Goal: Task Accomplishment & Management: Manage account settings

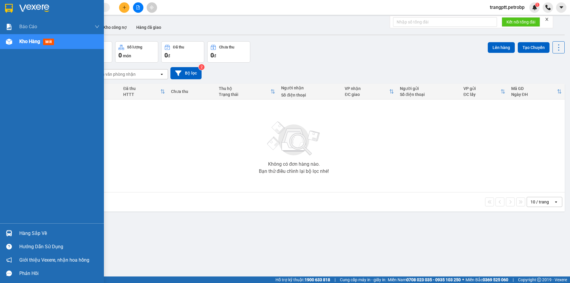
click at [46, 232] on div "Hàng sắp về" at bounding box center [59, 233] width 80 height 9
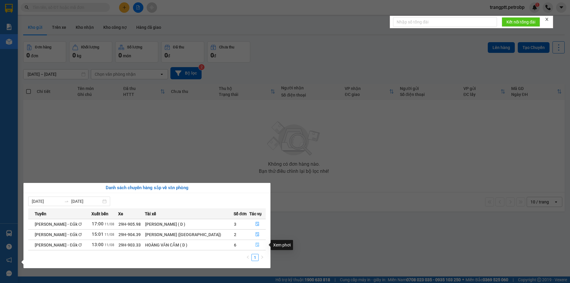
click at [255, 244] on icon "file-done" at bounding box center [257, 245] width 4 height 4
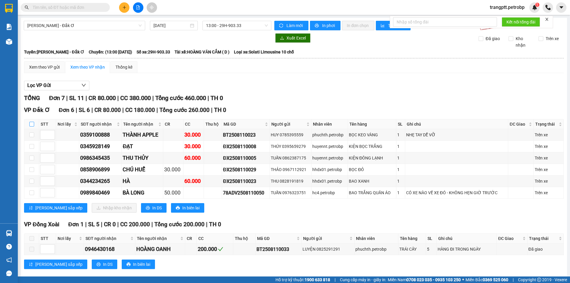
click at [30, 122] on input "checkbox" at bounding box center [31, 124] width 5 height 5
checkbox input "true"
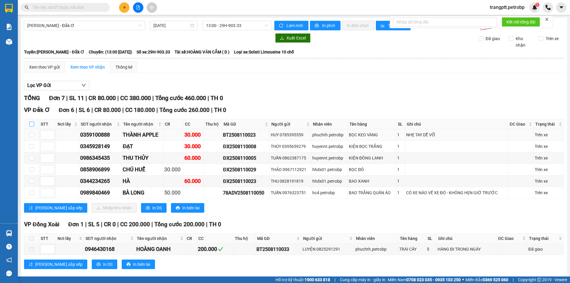
checkbox input "true"
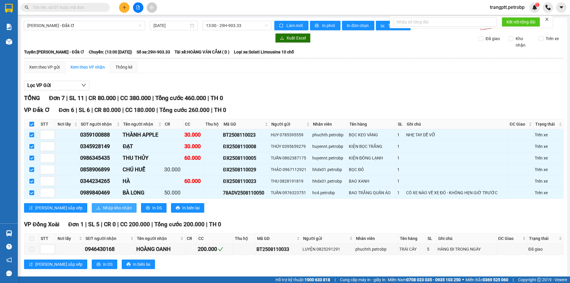
click at [103, 207] on span "Nhập kho nhận" at bounding box center [117, 208] width 29 height 7
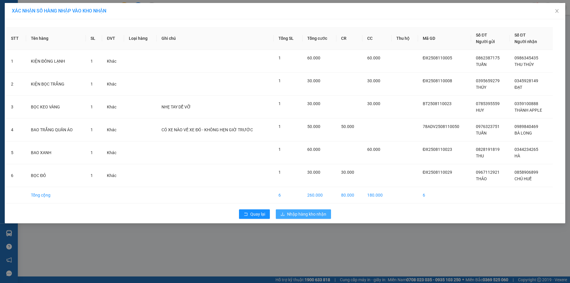
click at [307, 213] on span "Nhập hàng kho nhận" at bounding box center [306, 214] width 39 height 7
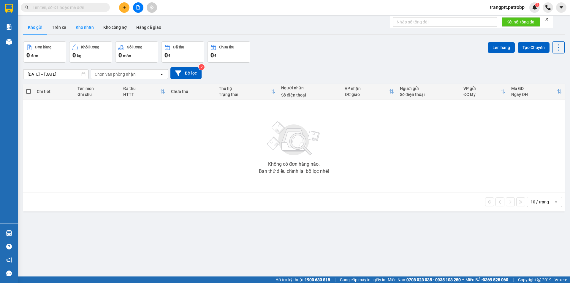
click at [82, 26] on button "Kho nhận" at bounding box center [85, 27] width 28 height 14
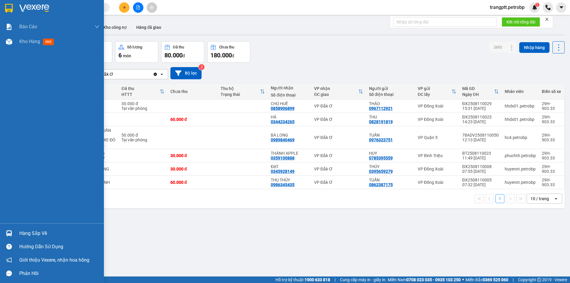
drag, startPoint x: 39, startPoint y: 233, endPoint x: 80, endPoint y: 239, distance: 41.9
click at [40, 233] on div "Hàng sắp về" at bounding box center [59, 233] width 80 height 9
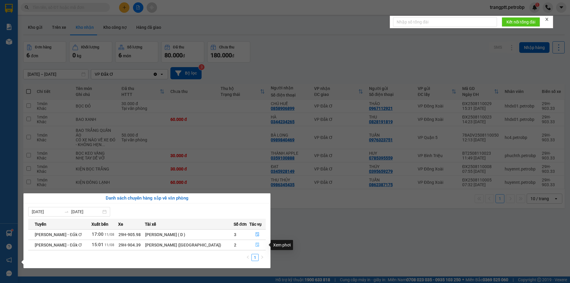
click at [256, 243] on icon "file-done" at bounding box center [258, 245] width 4 height 4
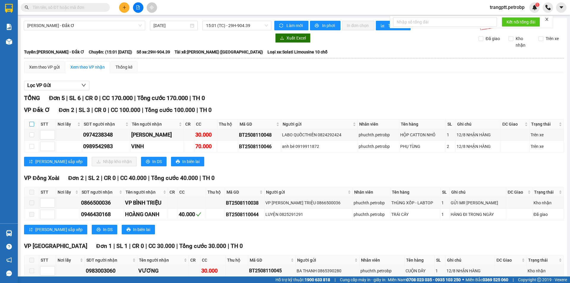
click at [31, 123] on input "checkbox" at bounding box center [31, 124] width 5 height 5
checkbox input "true"
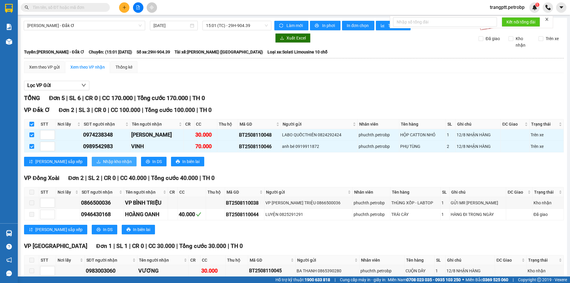
click at [103, 160] on span "Nhập kho nhận" at bounding box center [117, 161] width 29 height 7
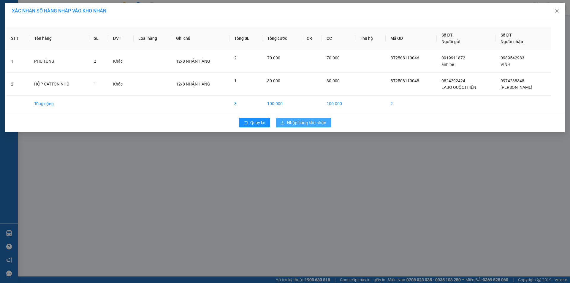
click at [299, 123] on span "Nhập hàng kho nhận" at bounding box center [306, 122] width 39 height 7
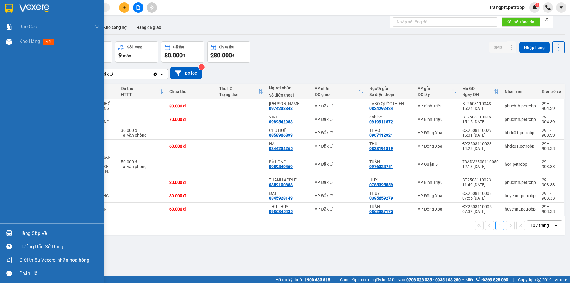
drag, startPoint x: 31, startPoint y: 232, endPoint x: 76, endPoint y: 243, distance: 46.0
click at [32, 232] on div "Hàng sắp về" at bounding box center [59, 233] width 80 height 9
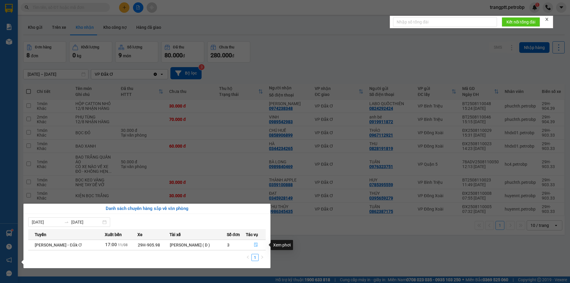
click at [255, 243] on icon "file-done" at bounding box center [256, 245] width 4 height 4
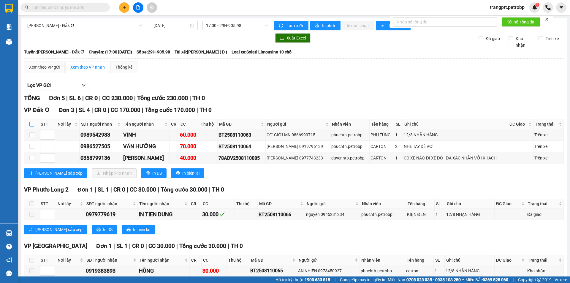
click at [31, 123] on input "checkbox" at bounding box center [31, 124] width 5 height 5
checkbox input "true"
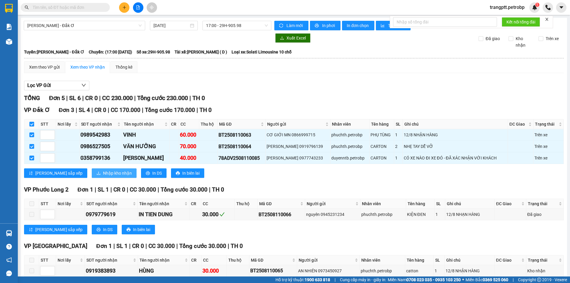
click at [103, 171] on span "Nhập kho nhận" at bounding box center [117, 173] width 29 height 7
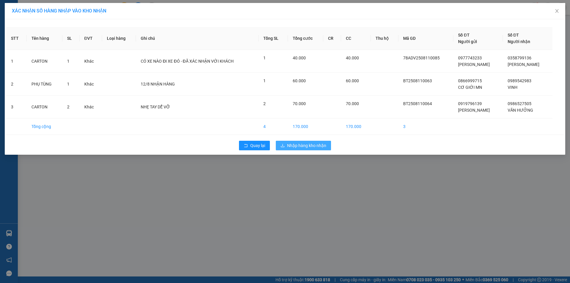
click at [305, 145] on span "Nhập hàng kho nhận" at bounding box center [306, 145] width 39 height 7
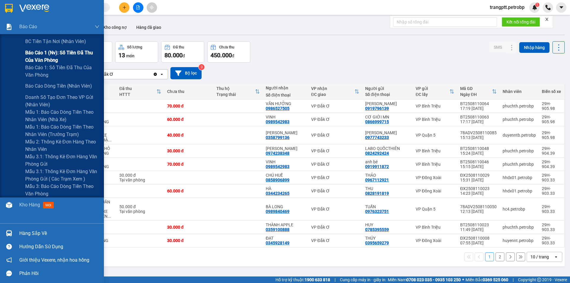
drag, startPoint x: 49, startPoint y: 52, endPoint x: 98, endPoint y: 58, distance: 49.1
click at [51, 52] on span "Báo cáo 1 (nv): Số tiền đã thu của văn phòng" at bounding box center [62, 56] width 74 height 15
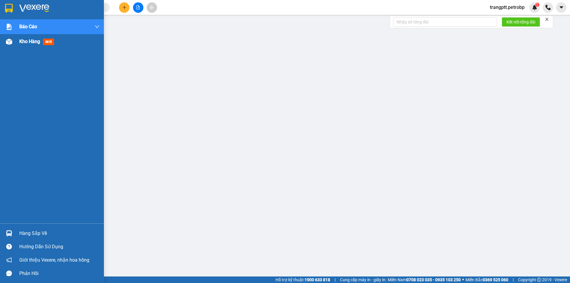
drag, startPoint x: 21, startPoint y: 40, endPoint x: 85, endPoint y: 1, distance: 76.0
click at [21, 40] on span "Kho hàng" at bounding box center [29, 42] width 21 height 6
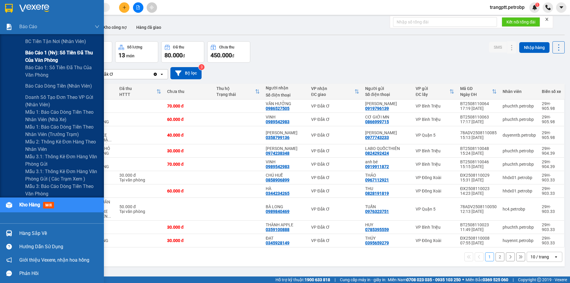
click at [44, 52] on span "Báo cáo 1 (nv): Số tiền đã thu của văn phòng" at bounding box center [62, 56] width 74 height 15
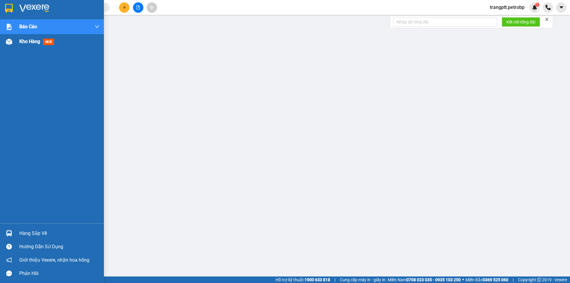
click at [27, 41] on span "Kho hàng" at bounding box center [29, 42] width 21 height 6
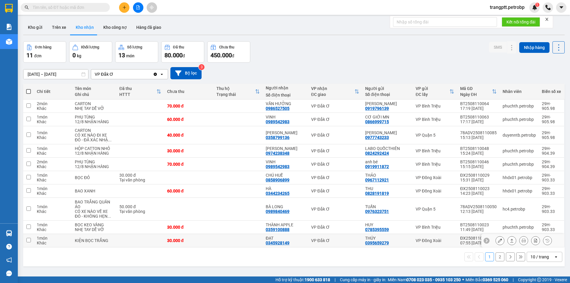
scroll to position [27, 0]
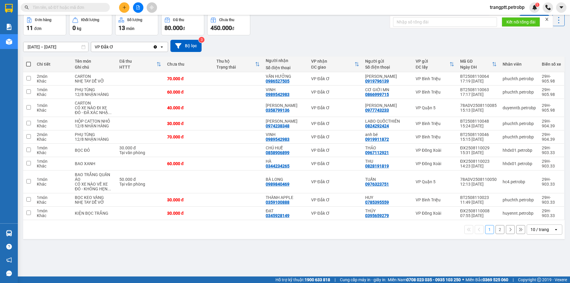
click at [497, 230] on button "2" at bounding box center [499, 229] width 9 height 9
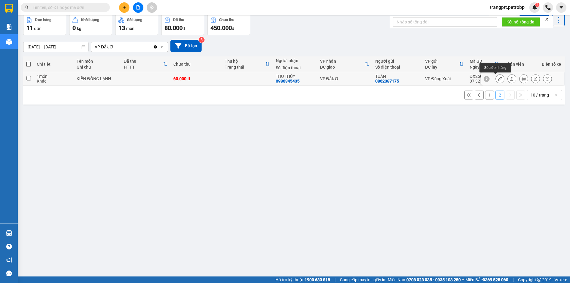
click at [498, 79] on icon at bounding box center [500, 79] width 4 height 4
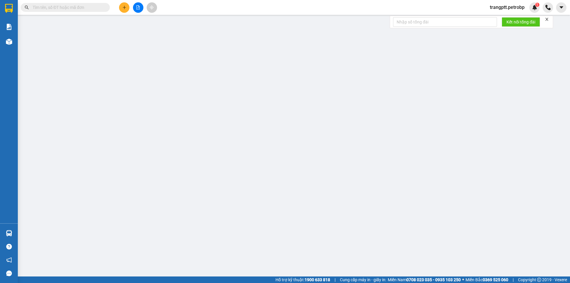
type input "0862387175"
type input "TUẤN"
type input "0986345435"
type input "THU THỦY"
type input "60.000"
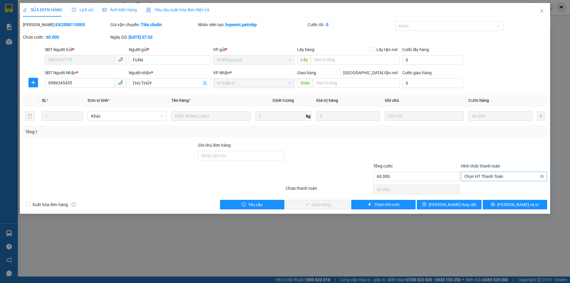
click at [476, 174] on span "Chọn HT Thanh Toán" at bounding box center [503, 176] width 79 height 9
click at [479, 186] on div "Tại văn phòng" at bounding box center [503, 188] width 79 height 7
type input "0"
drag, startPoint x: 332, startPoint y: 201, endPoint x: 370, endPoint y: 188, distance: 40.1
click at [332, 202] on span "Lưu và Giao hàng" at bounding box center [325, 204] width 57 height 7
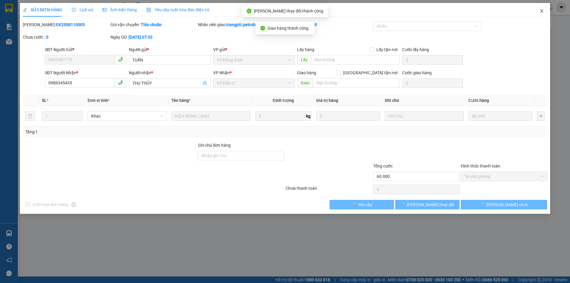
click at [542, 9] on icon "close" at bounding box center [541, 11] width 5 height 5
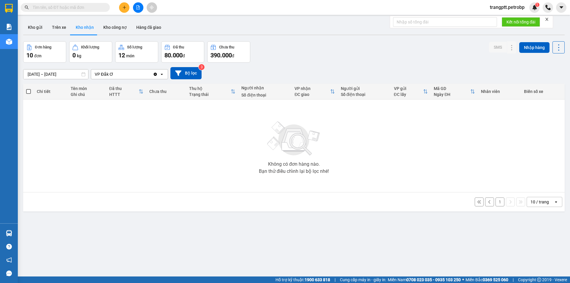
click at [496, 202] on button "1" at bounding box center [499, 201] width 9 height 9
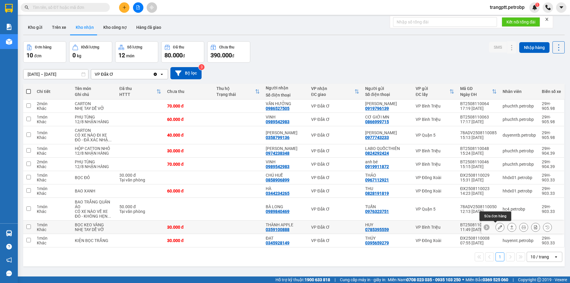
click at [498, 227] on icon at bounding box center [500, 227] width 4 height 4
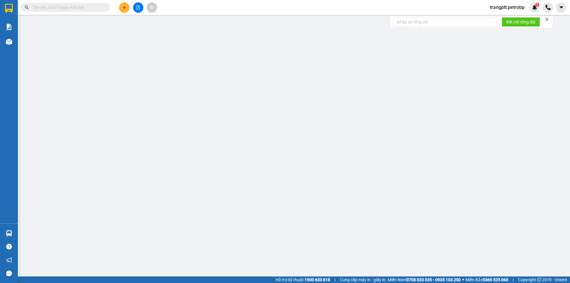
type input "0785395559"
type input "HUY"
type input "0359100888"
type input "THÀNH APPLE"
type input "30.000"
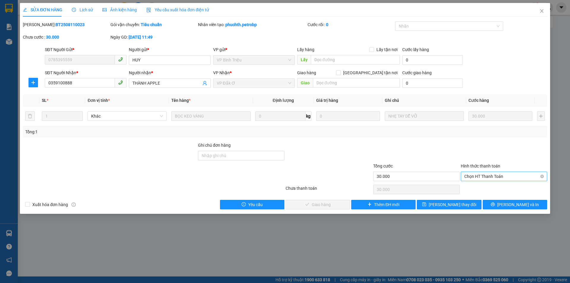
click at [482, 175] on span "Chọn HT Thanh Toán" at bounding box center [503, 176] width 79 height 9
click at [476, 188] on div "Tại văn phòng" at bounding box center [503, 188] width 79 height 7
type input "0"
drag, startPoint x: 325, startPoint y: 205, endPoint x: 335, endPoint y: 203, distance: 10.3
click at [325, 205] on span "Lưu và Giao hàng" at bounding box center [325, 204] width 57 height 7
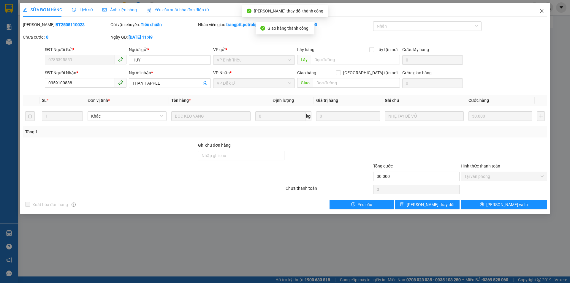
click at [541, 8] on span "Close" at bounding box center [541, 11] width 17 height 17
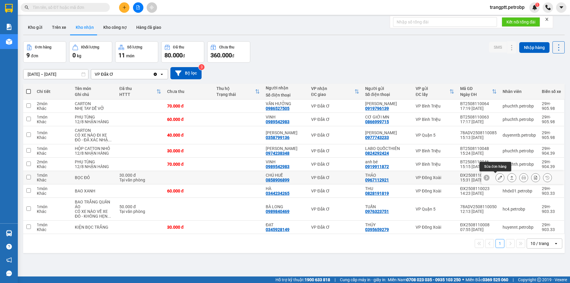
click at [498, 177] on icon at bounding box center [500, 177] width 4 height 4
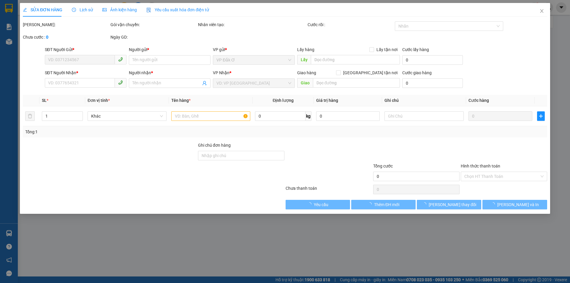
type input "0967112921"
type input "THẢO"
type input "0858906899"
type input "CHÚ HUẾ"
type input "30.000"
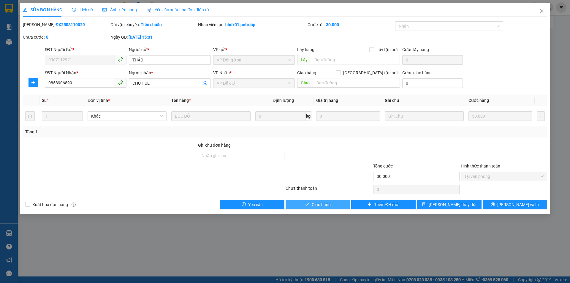
click at [332, 205] on button "Giao hàng" at bounding box center [318, 204] width 64 height 9
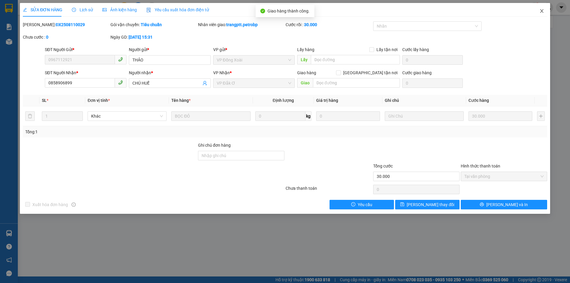
click at [543, 9] on icon "close" at bounding box center [541, 11] width 5 height 5
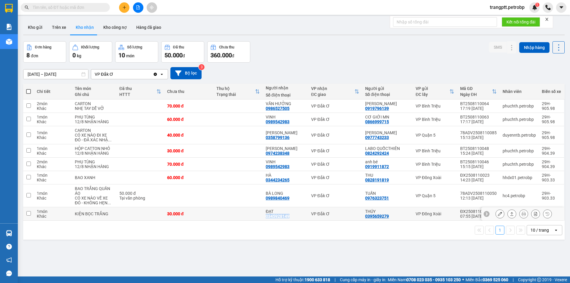
drag, startPoint x: 266, startPoint y: 216, endPoint x: 292, endPoint y: 219, distance: 25.7
click at [292, 219] on td "ĐẠT 0345928149" at bounding box center [285, 213] width 45 height 13
checkbox input "true"
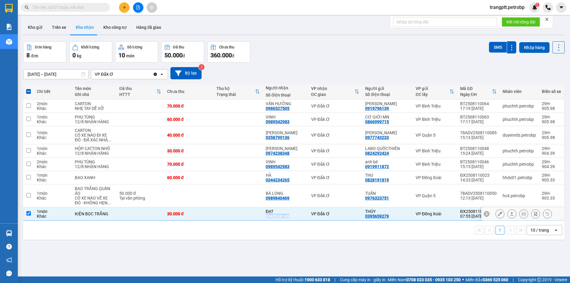
copy div "0345928149"
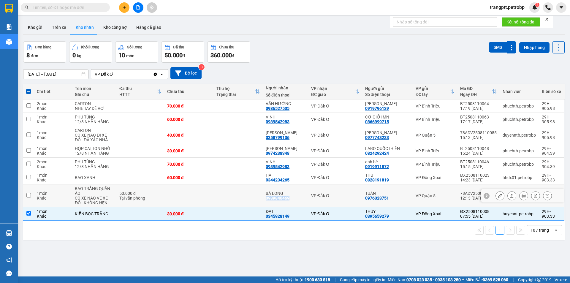
drag, startPoint x: 267, startPoint y: 197, endPoint x: 292, endPoint y: 199, distance: 24.7
click at [292, 199] on td "BÀ LONG 0989840469" at bounding box center [285, 195] width 45 height 23
checkbox input "true"
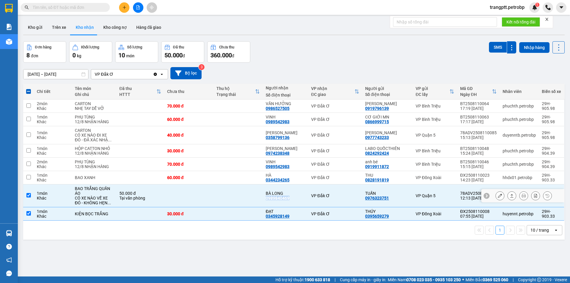
copy div "0989840469"
drag, startPoint x: 267, startPoint y: 180, endPoint x: 292, endPoint y: 181, distance: 25.5
click at [292, 181] on td "HÀ 0344234265" at bounding box center [285, 177] width 45 height 13
checkbox input "true"
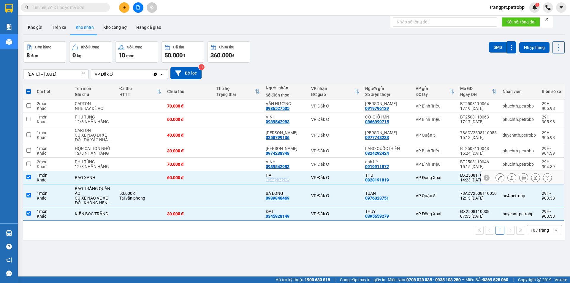
copy div "0344234265"
drag, startPoint x: 267, startPoint y: 153, endPoint x: 296, endPoint y: 154, distance: 28.8
click at [296, 154] on td "KIM CƯƠNG 0974238348" at bounding box center [285, 150] width 45 height 13
checkbox input "true"
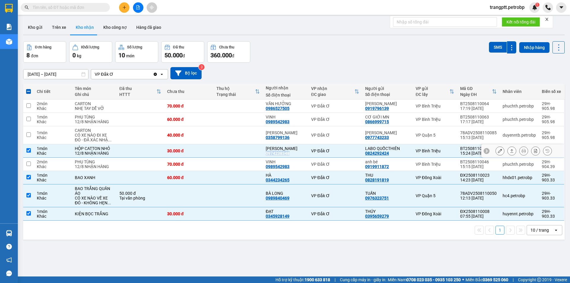
copy div "0974238348"
drag, startPoint x: 267, startPoint y: 137, endPoint x: 294, endPoint y: 136, distance: 27.3
click at [294, 136] on td "HẢI VÂN 0358799136" at bounding box center [285, 135] width 45 height 18
checkbox input "true"
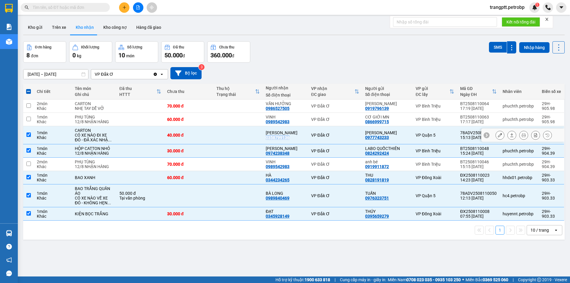
copy div "0358799136"
drag, startPoint x: 267, startPoint y: 107, endPoint x: 293, endPoint y: 109, distance: 26.5
click at [293, 109] on td "VĂN HƯỞNG 0986527505" at bounding box center [285, 105] width 45 height 13
checkbox input "true"
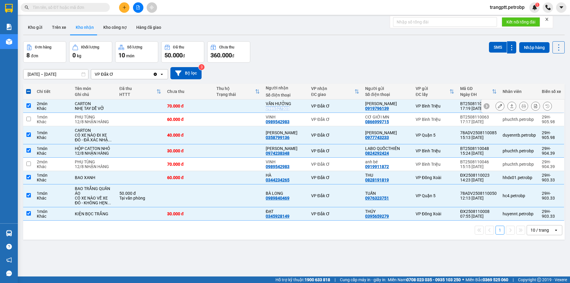
copy div "0986527505"
click at [29, 91] on span at bounding box center [28, 91] width 5 height 5
click at [28, 88] on input "checkbox" at bounding box center [28, 88] width 0 height 0
checkbox input "true"
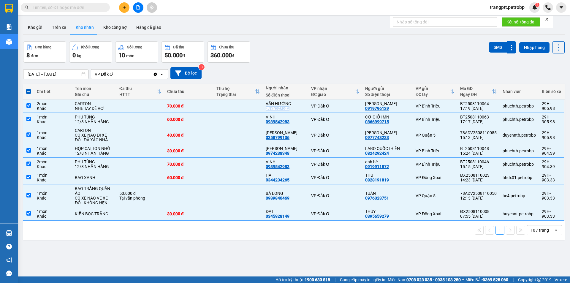
click at [29, 91] on span at bounding box center [28, 91] width 5 height 5
click at [28, 88] on input "checkbox" at bounding box center [28, 88] width 0 height 0
click at [29, 90] on span at bounding box center [28, 91] width 5 height 5
click at [28, 88] on input "checkbox" at bounding box center [28, 88] width 0 height 0
click at [28, 90] on span at bounding box center [28, 91] width 5 height 5
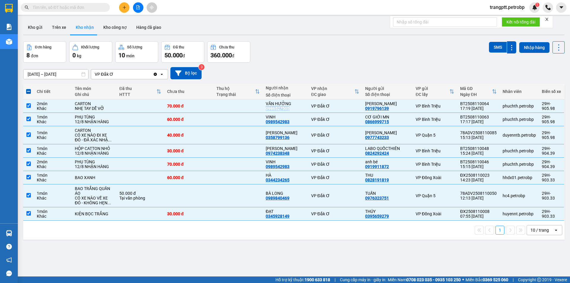
click at [28, 88] on input "checkbox" at bounding box center [28, 88] width 0 height 0
click at [28, 104] on input "checkbox" at bounding box center [28, 105] width 4 height 4
checkbox input "false"
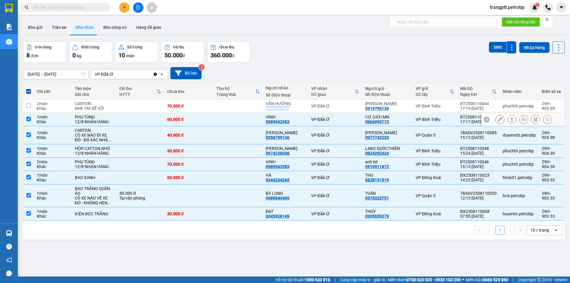
click at [27, 118] on input "checkbox" at bounding box center [28, 119] width 4 height 4
checkbox input "false"
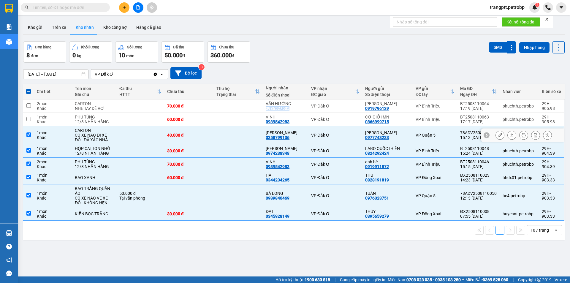
drag, startPoint x: 27, startPoint y: 132, endPoint x: 28, endPoint y: 145, distance: 13.4
click at [27, 133] on input "checkbox" at bounding box center [28, 134] width 4 height 4
checkbox input "false"
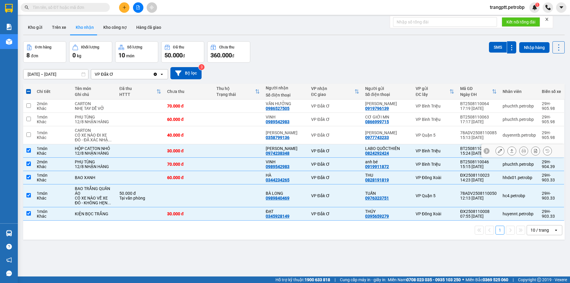
click at [28, 154] on td at bounding box center [28, 150] width 11 height 13
checkbox input "false"
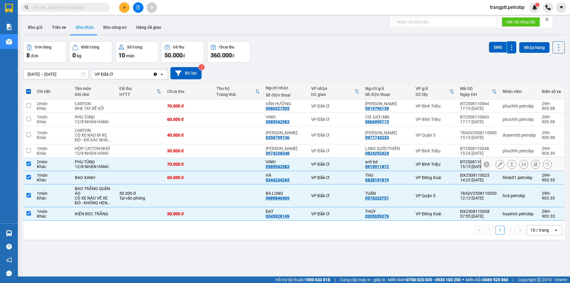
click at [28, 165] on input "checkbox" at bounding box center [28, 163] width 4 height 4
checkbox input "false"
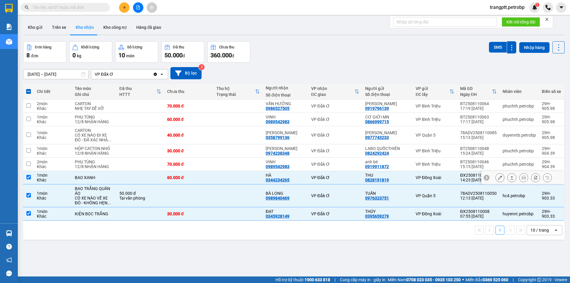
click at [28, 177] on input "checkbox" at bounding box center [28, 177] width 4 height 4
checkbox input "false"
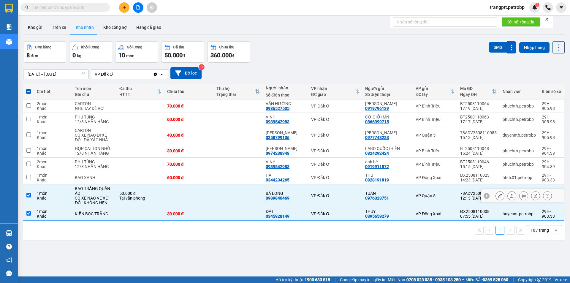
click at [29, 194] on input "checkbox" at bounding box center [28, 195] width 4 height 4
checkbox input "false"
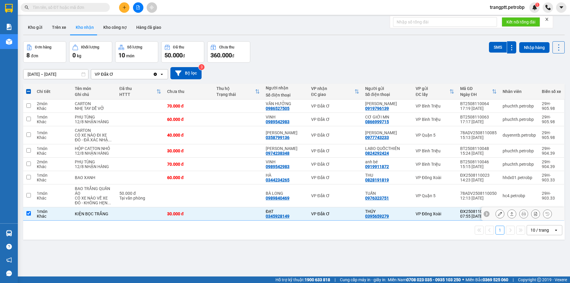
click at [29, 214] on input "checkbox" at bounding box center [28, 213] width 4 height 4
checkbox input "false"
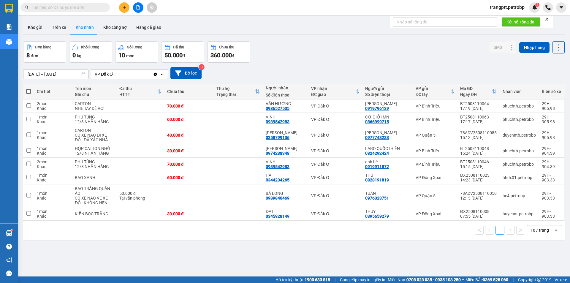
click at [124, 7] on icon "plus" at bounding box center [124, 7] width 0 height 3
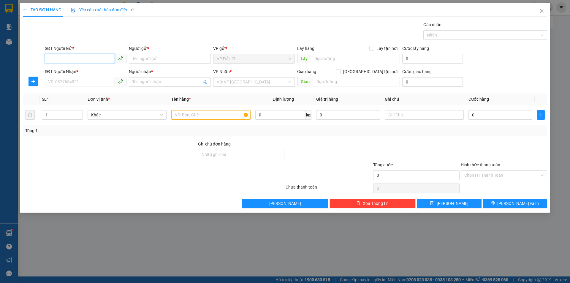
click at [73, 56] on input "SĐT Người Gửi *" at bounding box center [80, 58] width 70 height 9
type input "0917293305"
click at [73, 66] on div "0917293305 - HÓA" at bounding box center [86, 70] width 82 height 9
type input "HÓA"
type input "0908938366"
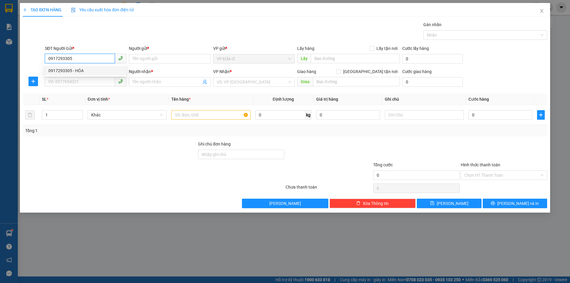
type input "HẠNH"
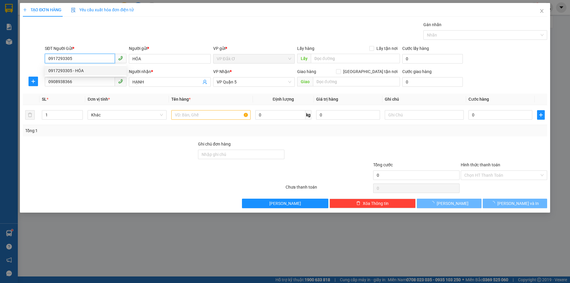
type input "30.000"
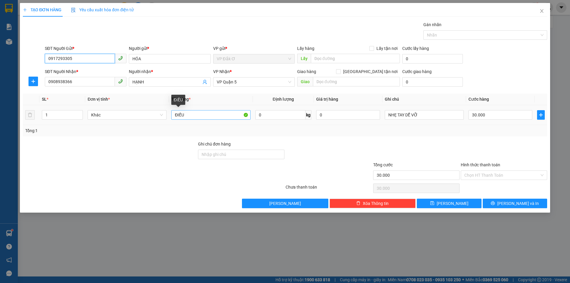
type input "0917293305"
click at [194, 115] on input "ĐIỀU" at bounding box center [210, 114] width 79 height 9
type input "Đ"
type input "CARTON MÍT SẤY"
click at [495, 115] on input "30.000" at bounding box center [500, 114] width 64 height 9
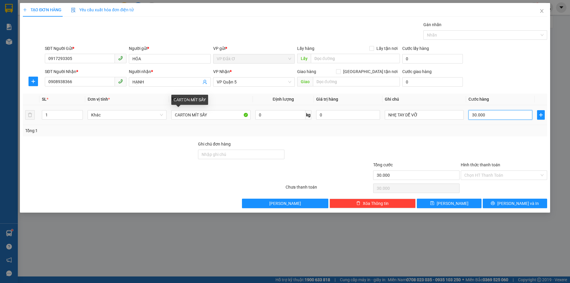
type input "0"
type input "4"
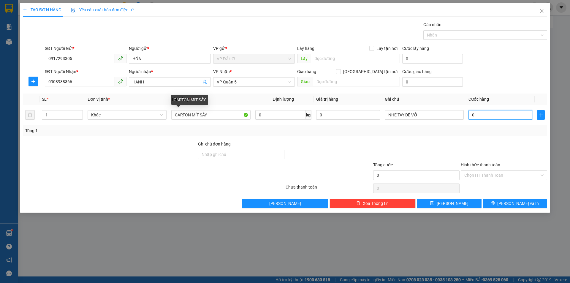
type input "04"
type input "40"
type input "040"
type input "400"
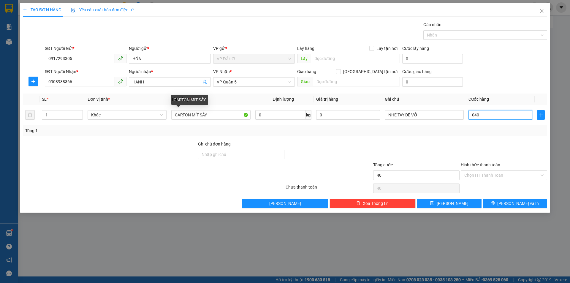
type input "400"
type input "0.400"
type input "4.000"
type input "04.000"
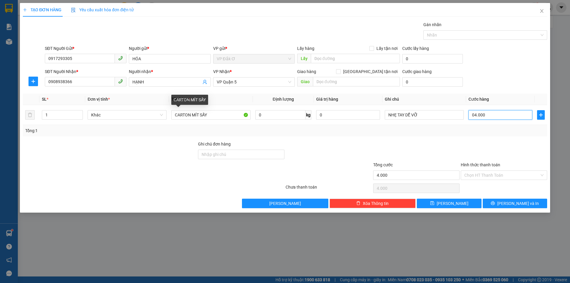
type input "40.000"
click at [480, 176] on input "Hình thức thanh toán" at bounding box center [501, 175] width 75 height 9
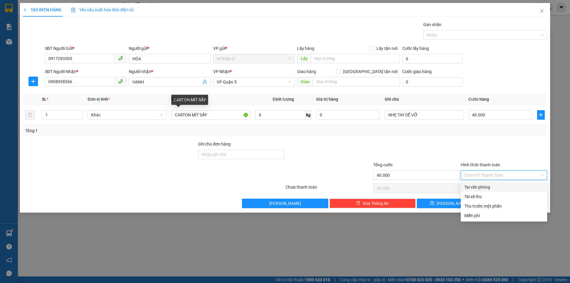
click at [479, 186] on div "Tại văn phòng" at bounding box center [503, 187] width 79 height 7
type input "0"
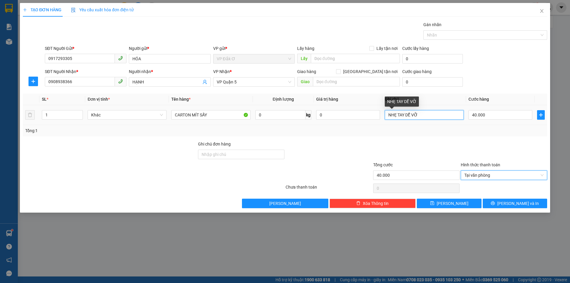
click at [423, 113] on input "NHẸ TAY DỄ VỠ" at bounding box center [424, 114] width 79 height 9
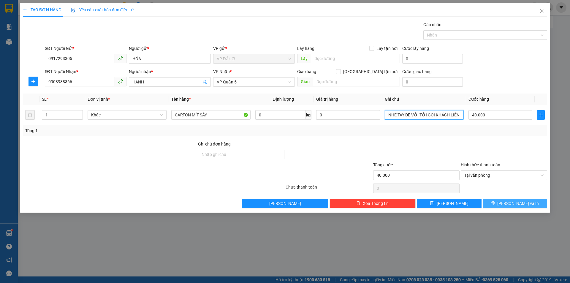
type input "NHẸ TAY DỄ VỠ, TỚI GỌI KHÁCH LIỀN"
click at [495, 205] on icon "printer" at bounding box center [493, 203] width 4 height 4
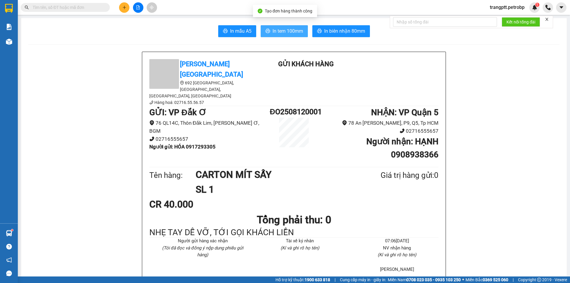
click at [287, 30] on span "In tem 100mm" at bounding box center [288, 30] width 31 height 7
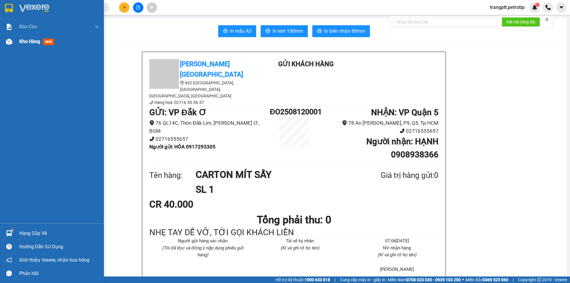
click at [25, 39] on span "Kho hàng" at bounding box center [29, 42] width 21 height 6
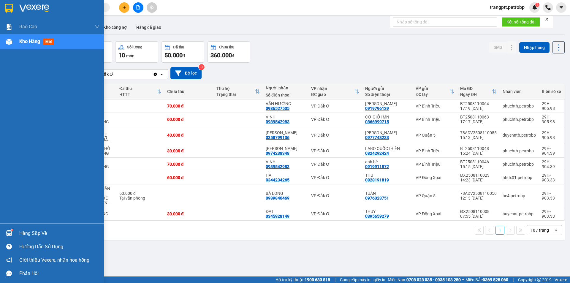
drag, startPoint x: 28, startPoint y: 230, endPoint x: 77, endPoint y: 260, distance: 58.2
click at [32, 234] on div "Hàng sắp về" at bounding box center [59, 233] width 80 height 9
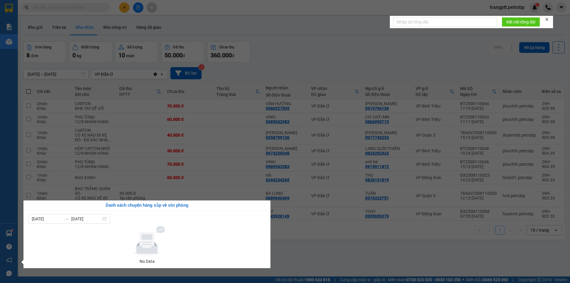
click at [299, 258] on section "Kết quả tìm kiếm ( 0 ) Bộ lọc No Data trangptt.petrobp 1 Báo cáo BC tiền tận nơ…" at bounding box center [285, 141] width 570 height 283
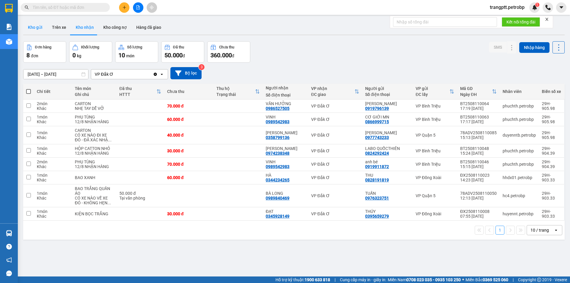
click at [39, 26] on button "Kho gửi" at bounding box center [35, 27] width 24 height 14
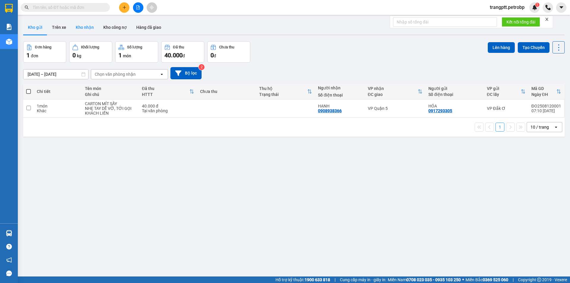
click at [78, 26] on button "Kho nhận" at bounding box center [85, 27] width 28 height 14
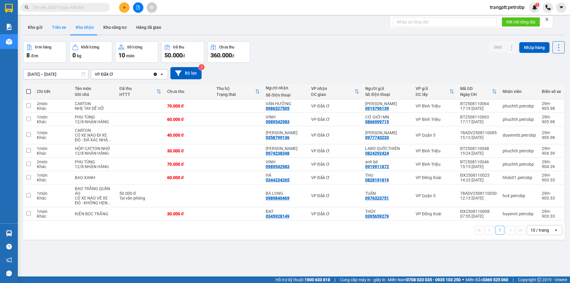
click at [60, 28] on button "Trên xe" at bounding box center [59, 27] width 24 height 14
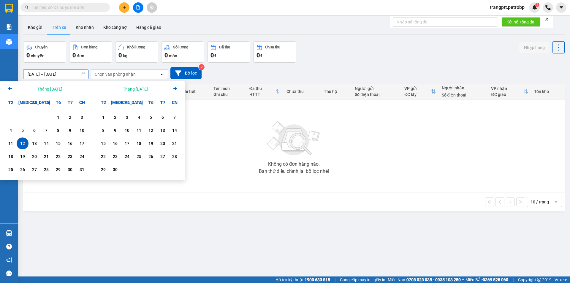
click at [48, 74] on input "12/08/2025 – 12/08/2025" at bounding box center [55, 73] width 65 height 9
click at [8, 142] on div "11" at bounding box center [11, 143] width 8 height 7
click at [23, 143] on div "12" at bounding box center [22, 143] width 8 height 7
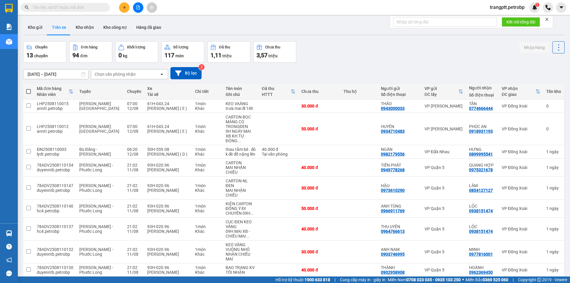
click at [115, 72] on div "Chọn văn phòng nhận" at bounding box center [115, 74] width 41 height 6
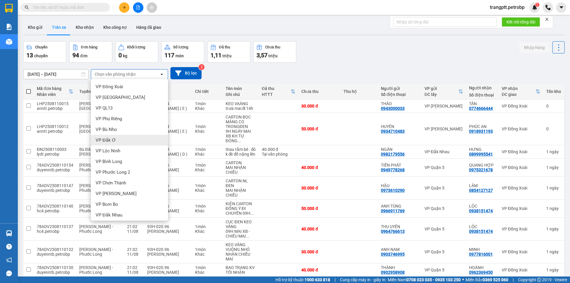
click at [105, 140] on span "VP Đắk Ơ" at bounding box center [106, 140] width 20 height 6
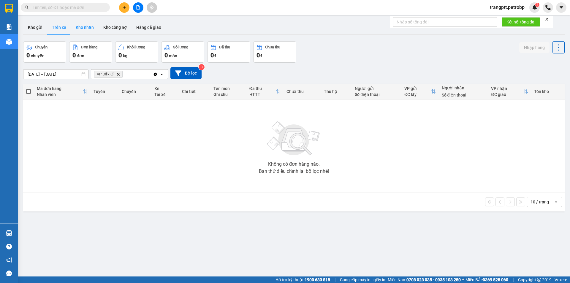
click at [79, 26] on button "Kho nhận" at bounding box center [85, 27] width 28 height 14
type input "10/08/2025 – 12/08/2025"
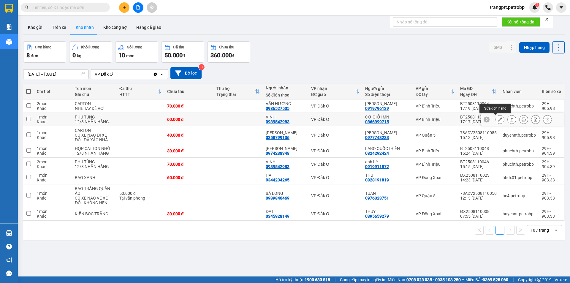
click at [498, 120] on icon at bounding box center [500, 119] width 4 height 4
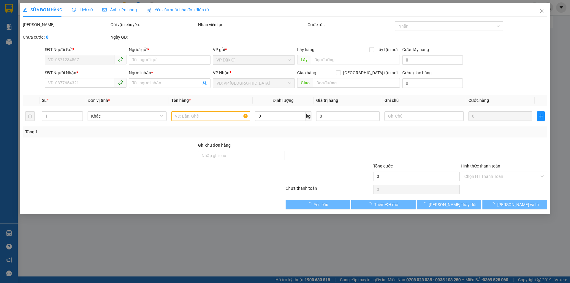
type input "0866999715"
type input "CƠ GIỚI MN"
type input "0989542983"
type input "VINH"
type input "60.000"
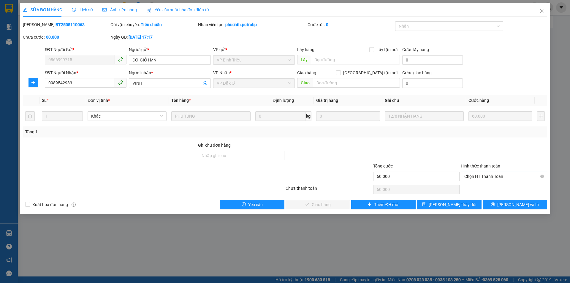
click at [482, 177] on span "Chọn HT Thanh Toán" at bounding box center [503, 176] width 79 height 9
click at [485, 187] on div "Tại văn phòng" at bounding box center [503, 188] width 79 height 7
type input "0"
click at [333, 204] on span "Lưu và Giao hàng" at bounding box center [325, 204] width 57 height 7
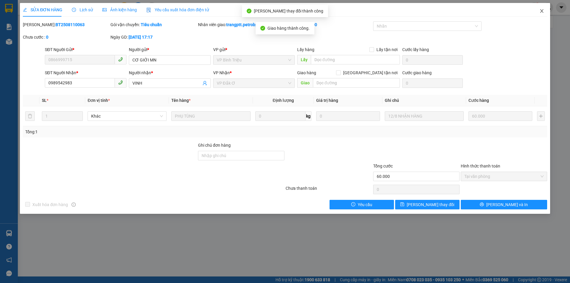
click at [540, 11] on icon "close" at bounding box center [541, 11] width 5 height 5
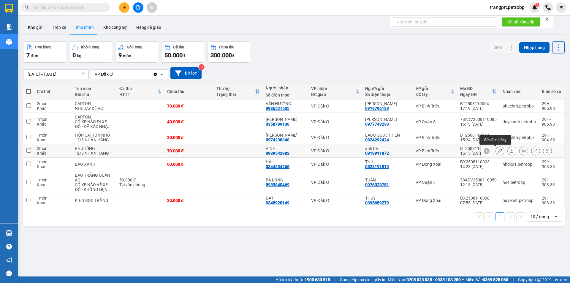
click at [498, 150] on icon at bounding box center [500, 151] width 4 height 4
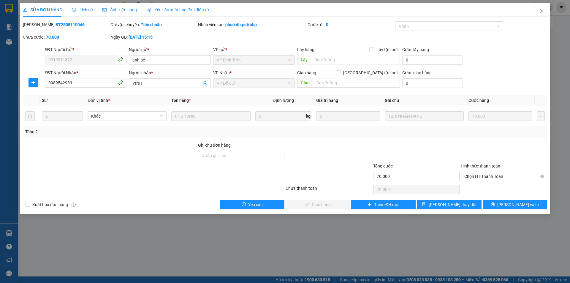
click at [478, 176] on span "Chọn HT Thanh Toán" at bounding box center [503, 176] width 79 height 9
click at [476, 188] on div "Tại văn phòng" at bounding box center [503, 188] width 79 height 7
type input "0"
click at [335, 209] on button "Lưu và Giao hàng" at bounding box center [318, 204] width 64 height 9
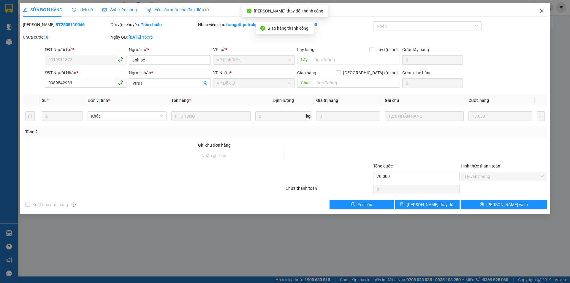
click at [542, 11] on icon "close" at bounding box center [541, 11] width 5 height 5
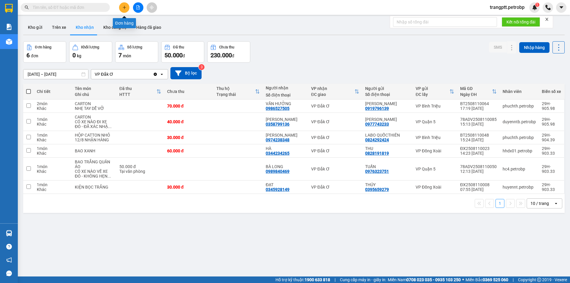
click at [123, 7] on icon "plus" at bounding box center [124, 7] width 4 height 4
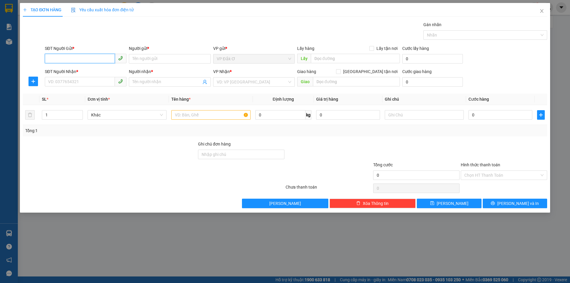
click at [89, 59] on input "SĐT Người Gửi *" at bounding box center [80, 58] width 70 height 9
type input "8"
click at [84, 69] on div "0989850150 - TOÀN" at bounding box center [85, 70] width 75 height 7
type input "0989850150"
type input "TOÀN"
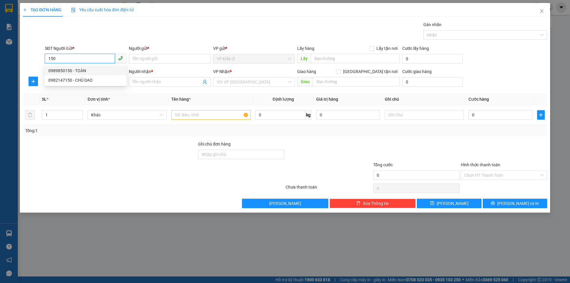
type input "0937436345"
type input "BẢO"
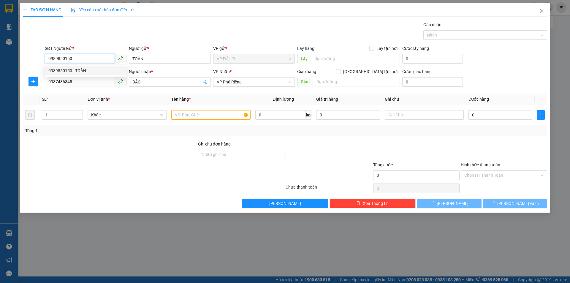
type input "30.000"
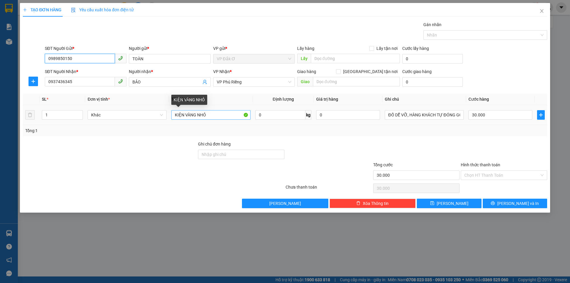
type input "0989850150"
click at [213, 114] on input "KIỆN VÀNG NHỎ" at bounding box center [210, 114] width 79 height 9
type input "K"
type input "BỌC HỒNG"
click at [489, 175] on input "Hình thức thanh toán" at bounding box center [501, 175] width 75 height 9
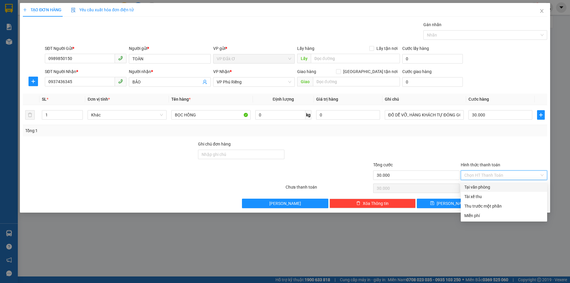
click at [488, 186] on div "Tại văn phòng" at bounding box center [503, 187] width 79 height 7
type input "0"
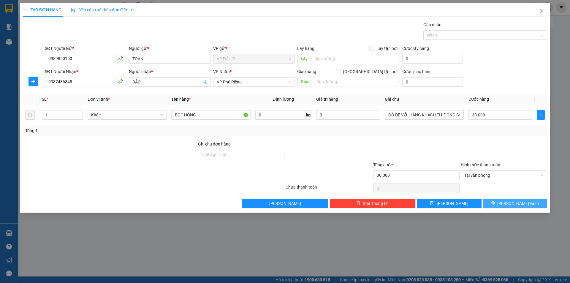
click at [501, 205] on button "[PERSON_NAME] và In" at bounding box center [515, 203] width 64 height 9
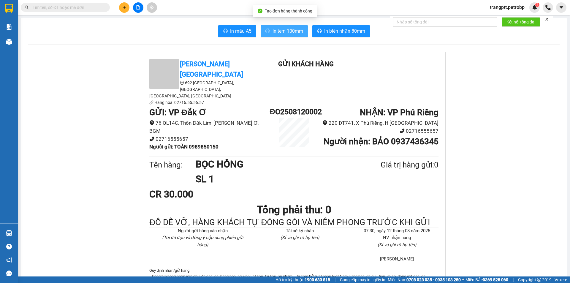
click at [286, 30] on span "In tem 100mm" at bounding box center [288, 30] width 31 height 7
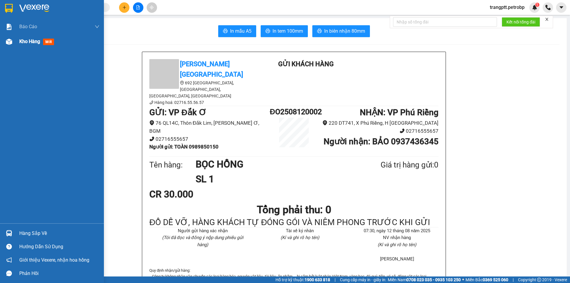
click at [23, 40] on span "Kho hàng" at bounding box center [29, 42] width 21 height 6
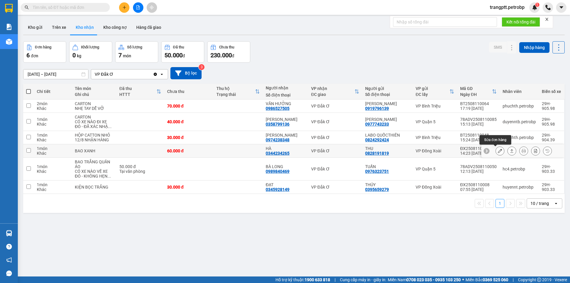
click at [498, 151] on icon at bounding box center [500, 151] width 4 height 4
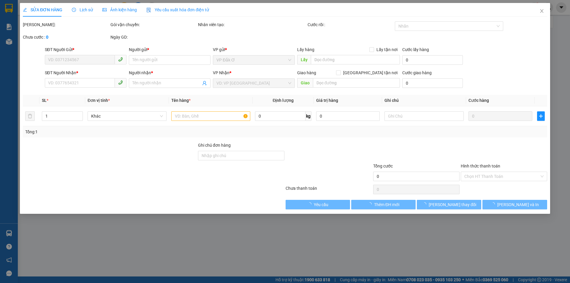
type input "0828191819"
type input "THU"
type input "0344234265"
type input "HÀ"
type input "60.000"
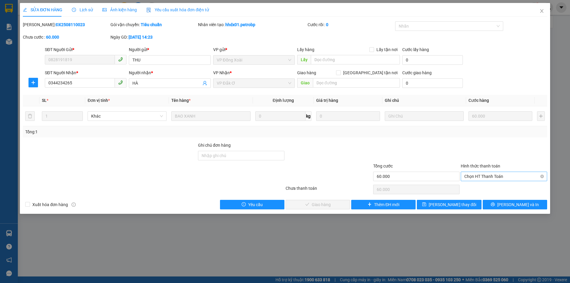
click at [473, 174] on span "Chọn HT Thanh Toán" at bounding box center [503, 176] width 79 height 9
click at [477, 186] on div "Tại văn phòng" at bounding box center [503, 188] width 79 height 7
type input "0"
click at [333, 203] on span "Lưu và Giao hàng" at bounding box center [325, 204] width 57 height 7
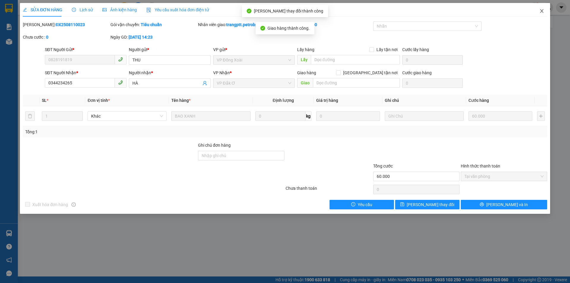
click at [543, 11] on icon "close" at bounding box center [541, 11] width 5 height 5
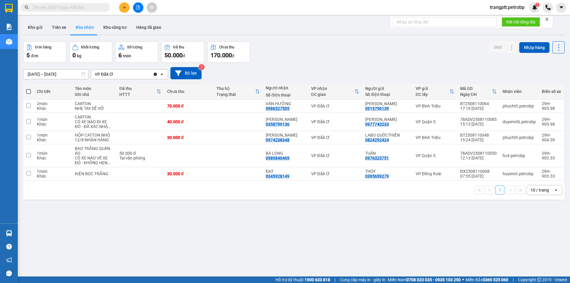
click at [88, 7] on input "text" at bounding box center [68, 7] width 70 height 7
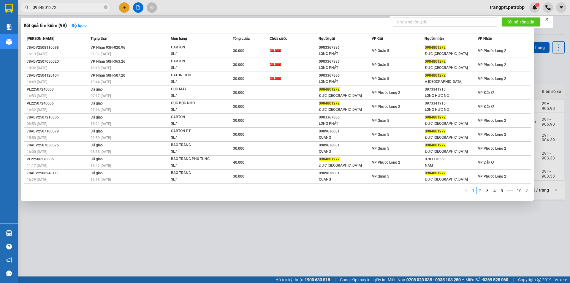
type input "0984801272"
click at [254, 227] on div at bounding box center [285, 141] width 570 height 283
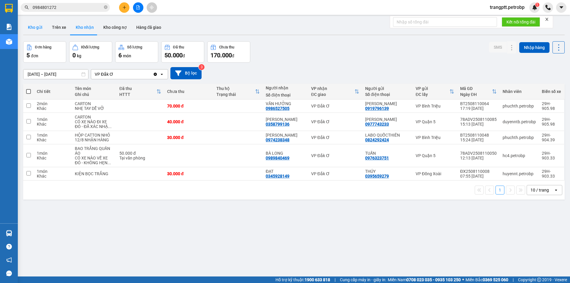
click at [35, 26] on button "Kho gửi" at bounding box center [35, 27] width 24 height 14
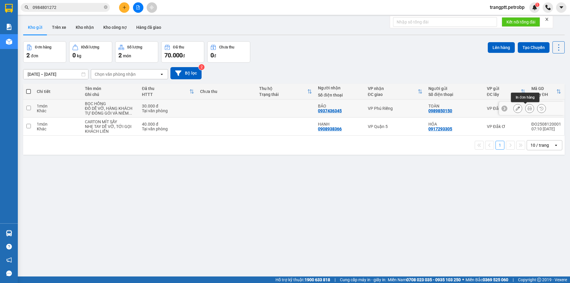
click at [525, 109] on button at bounding box center [529, 108] width 8 height 10
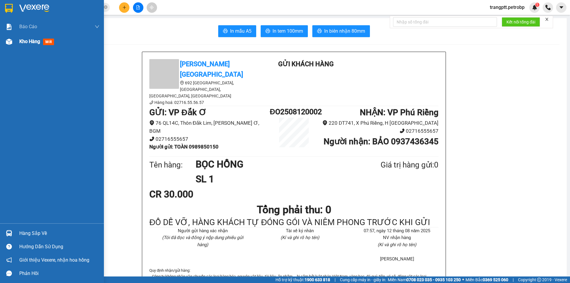
click at [28, 39] on span "Kho hàng" at bounding box center [29, 42] width 21 height 6
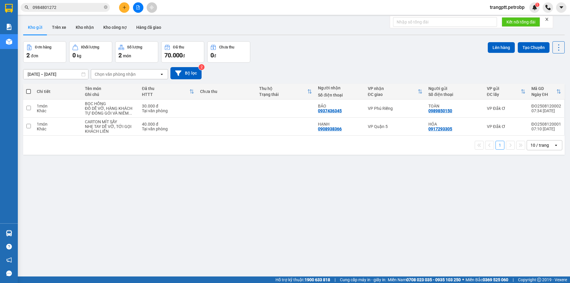
click at [28, 90] on span at bounding box center [28, 91] width 5 height 5
click at [28, 88] on input "checkbox" at bounding box center [28, 88] width 0 height 0
checkbox input "true"
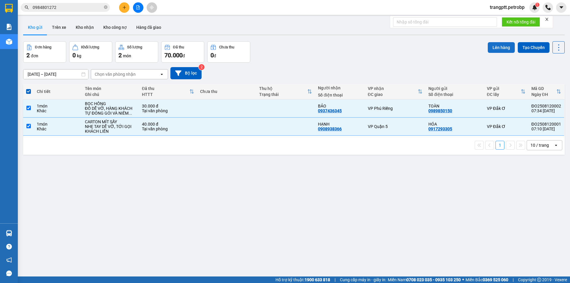
click at [501, 47] on button "Lên hàng" at bounding box center [501, 47] width 27 height 11
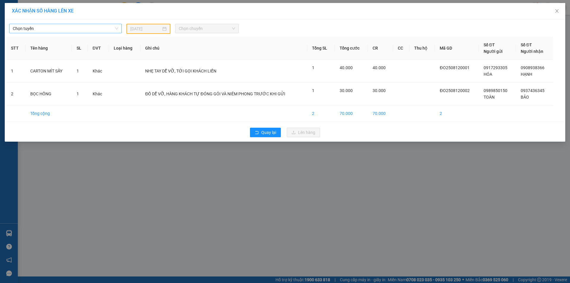
click at [78, 28] on span "Chọn tuyến" at bounding box center [65, 28] width 105 height 9
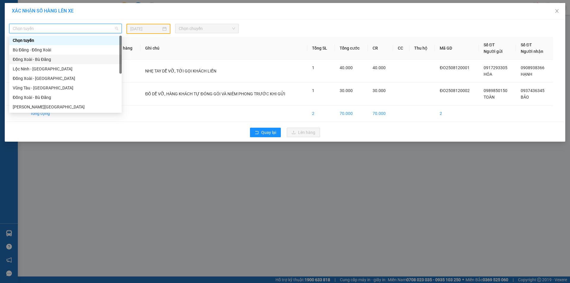
scroll to position [114, 0]
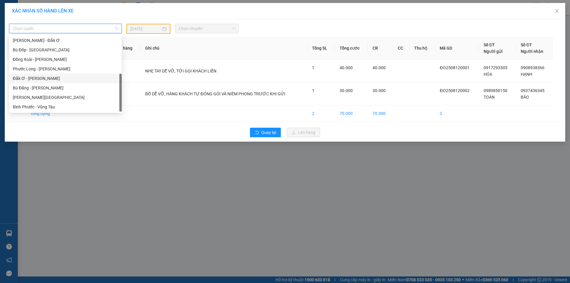
click at [41, 76] on div "Đắk Ơ - [PERSON_NAME]" at bounding box center [65, 78] width 105 height 7
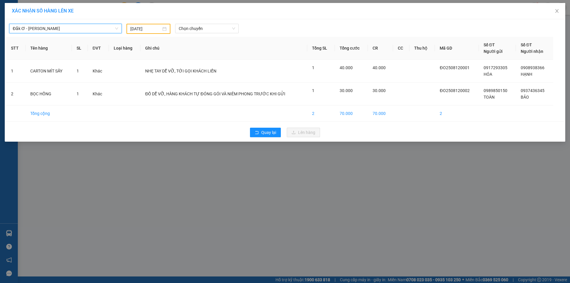
click at [148, 31] on input "11/08/2025" at bounding box center [145, 29] width 31 height 7
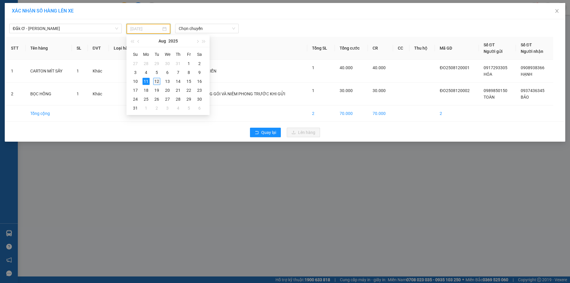
click at [157, 82] on div "12" at bounding box center [156, 81] width 7 height 7
type input "[DATE]"
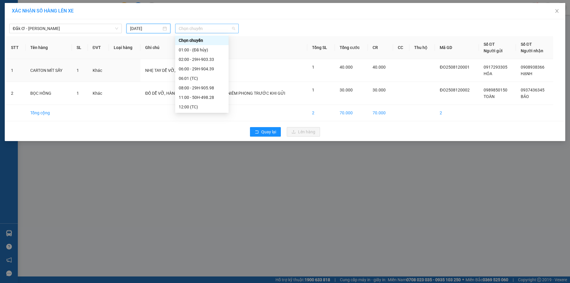
click at [195, 27] on span "Chọn chuyến" at bounding box center [207, 28] width 56 height 9
click at [195, 88] on div "08:00 - 29H-905.98" at bounding box center [202, 88] width 46 height 7
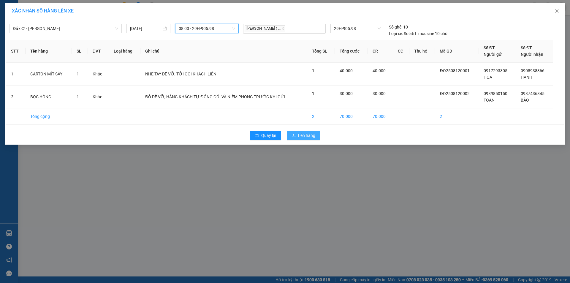
click at [303, 135] on span "Lên hàng" at bounding box center [306, 135] width 17 height 7
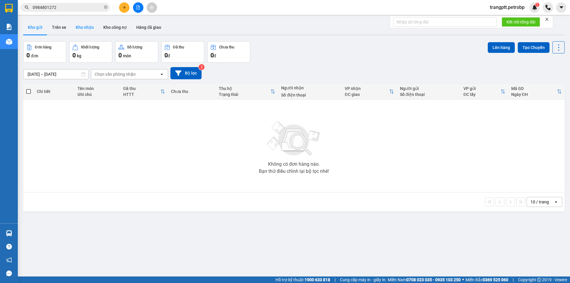
click at [78, 25] on button "Kho nhận" at bounding box center [85, 27] width 28 height 14
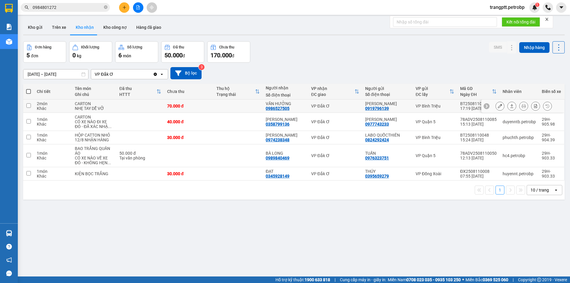
click at [498, 106] on icon at bounding box center [500, 106] width 4 height 4
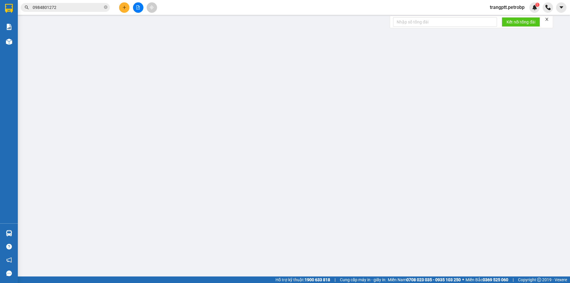
type input "0919796139"
type input "TRẦN GIA"
type input "0986527505"
type input "VĂN HƯỞNG"
type input "70.000"
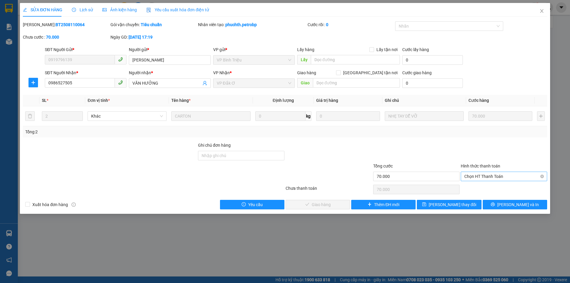
click at [476, 175] on span "Chọn HT Thanh Toán" at bounding box center [503, 176] width 79 height 9
click at [479, 186] on div "Tại văn phòng" at bounding box center [503, 188] width 79 height 7
type input "0"
click at [327, 204] on span "Lưu và Giao hàng" at bounding box center [325, 204] width 57 height 7
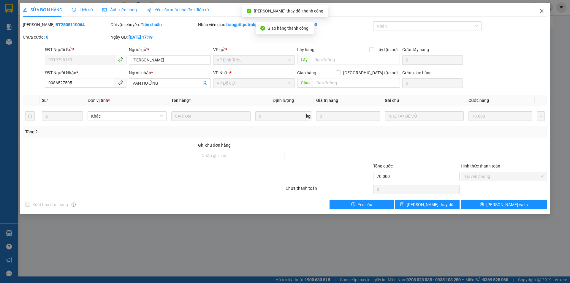
click at [541, 9] on icon "close" at bounding box center [541, 11] width 5 height 5
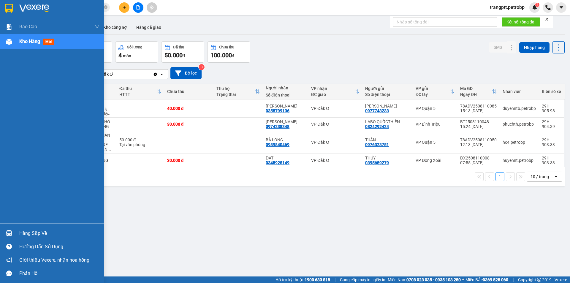
click at [22, 233] on div "Hàng sắp về" at bounding box center [59, 233] width 80 height 9
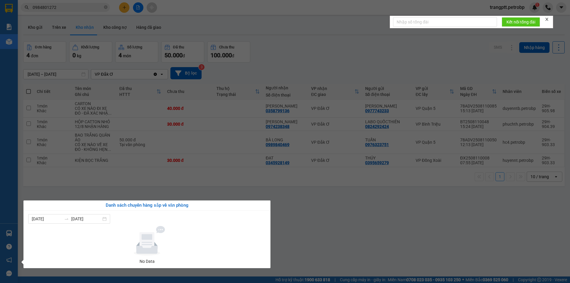
click at [304, 233] on section "Kết quả tìm kiếm ( 99 ) Bộ lọc Mã ĐH Trạng thái Món hàng Tổng cước Chưa cước Ng…" at bounding box center [285, 141] width 570 height 283
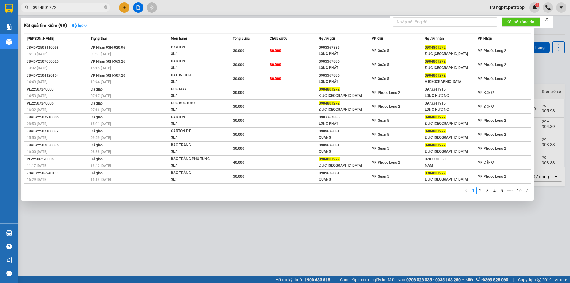
click at [82, 6] on input "0984801272" at bounding box center [68, 7] width 70 height 7
click at [212, 226] on div at bounding box center [285, 141] width 570 height 283
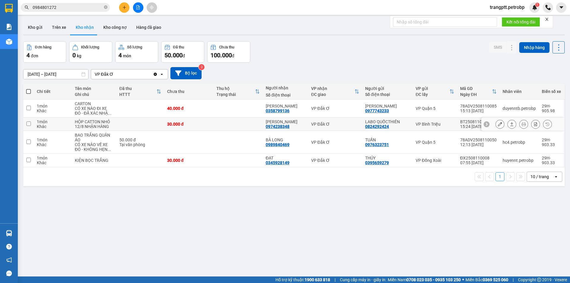
click at [498, 122] on icon at bounding box center [500, 124] width 4 height 4
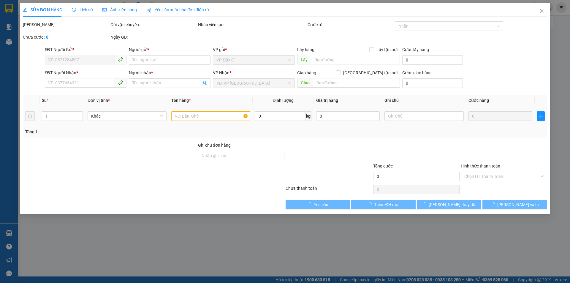
type input "0824292424"
type input "LABO QUỐCTHIÊN"
type input "0974238348"
type input "KIM CƯƠNG"
type input "30.000"
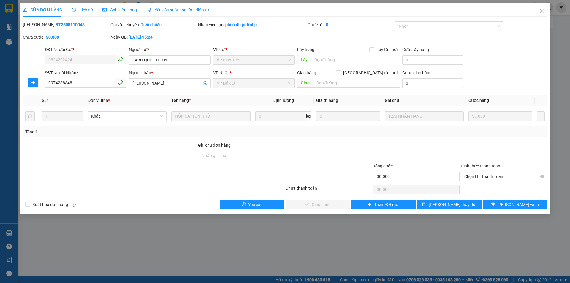
click at [480, 175] on span "Chọn HT Thanh Toán" at bounding box center [503, 176] width 79 height 9
click at [480, 186] on div "Tại văn phòng" at bounding box center [503, 188] width 79 height 7
type input "0"
click at [316, 204] on span "Lưu và Giao hàng" at bounding box center [325, 204] width 57 height 7
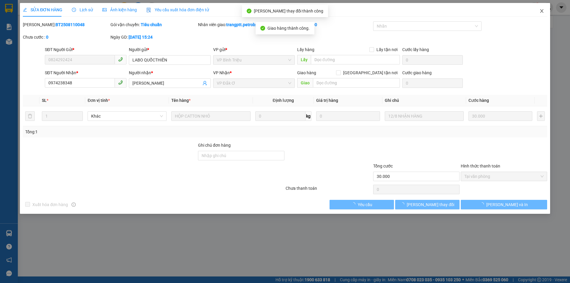
click at [543, 12] on icon "close" at bounding box center [541, 11] width 5 height 5
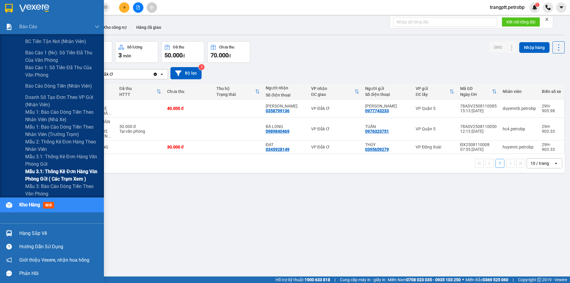
click at [57, 171] on span "Mẫu 3.1: Thống kê đơn hàng văn phòng gửi ( các trạm xem )" at bounding box center [62, 175] width 74 height 15
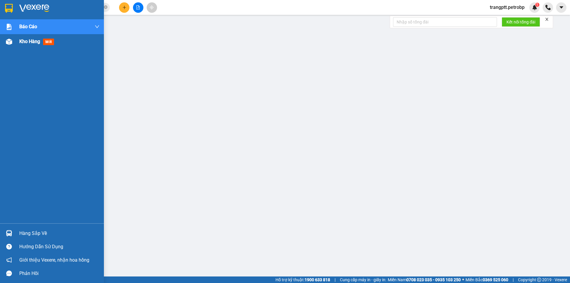
click at [28, 40] on span "Kho hàng" at bounding box center [29, 42] width 21 height 6
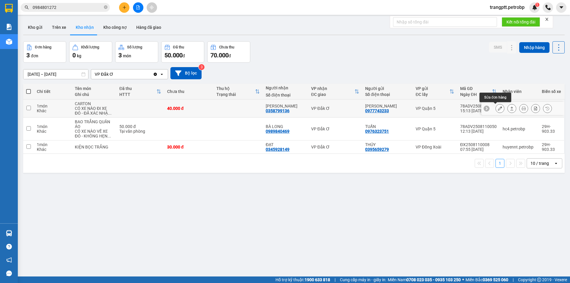
click at [498, 109] on icon at bounding box center [500, 108] width 4 height 4
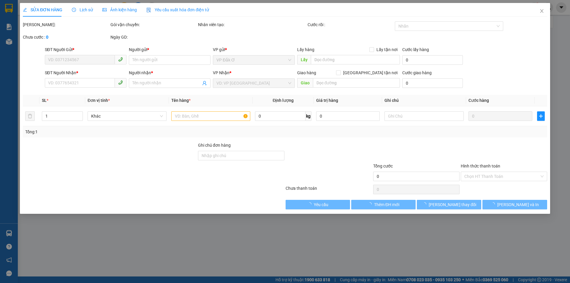
type input "0977743233"
type input "KEN BAR"
type input "0358799136"
type input "HẢI VÂN"
type input "40.000"
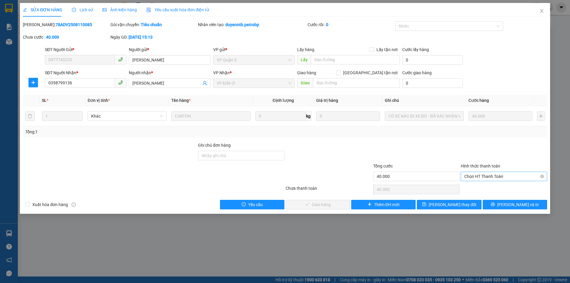
drag, startPoint x: 474, startPoint y: 175, endPoint x: 474, endPoint y: 180, distance: 5.6
click at [474, 177] on span "Chọn HT Thanh Toán" at bounding box center [503, 176] width 79 height 9
click at [475, 189] on div "Tại văn phòng" at bounding box center [503, 188] width 79 height 7
type input "0"
click at [332, 206] on span "Lưu và Giao hàng" at bounding box center [325, 204] width 57 height 7
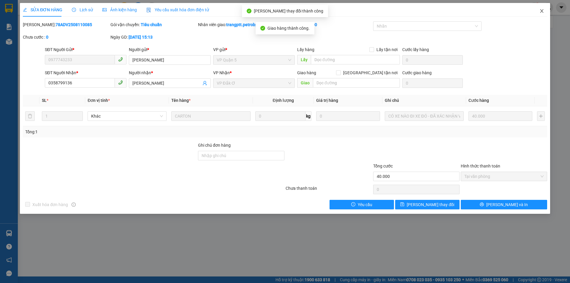
click at [540, 12] on icon "close" at bounding box center [541, 11] width 5 height 5
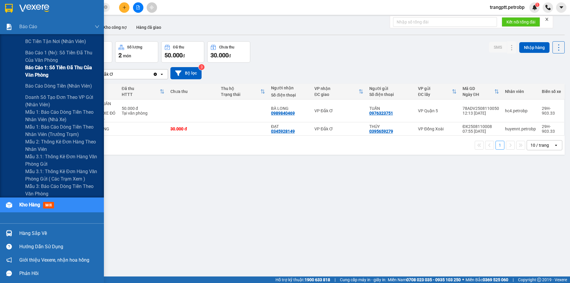
drag, startPoint x: 35, startPoint y: 53, endPoint x: 96, endPoint y: 73, distance: 64.4
click at [35, 53] on span "Báo cáo 1 (nv): Số tiền đã thu của văn phòng" at bounding box center [62, 56] width 74 height 15
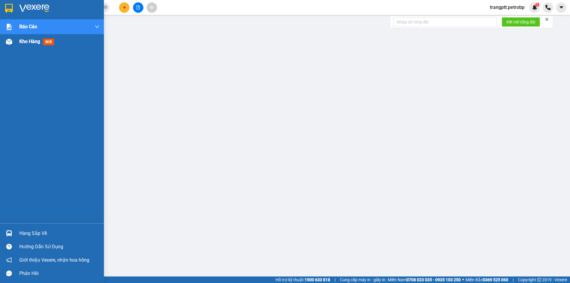
click at [22, 39] on span "Kho hàng" at bounding box center [29, 42] width 21 height 6
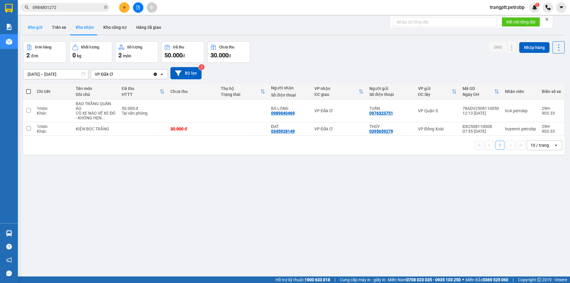
click at [33, 26] on button "Kho gửi" at bounding box center [35, 27] width 24 height 14
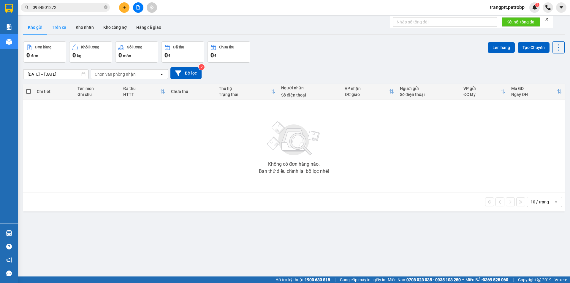
click at [58, 26] on button "Trên xe" at bounding box center [59, 27] width 24 height 14
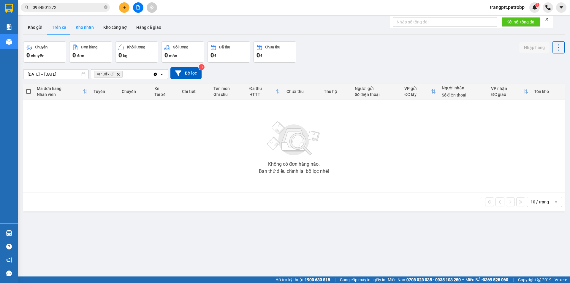
click at [90, 26] on button "Kho nhận" at bounding box center [85, 27] width 28 height 14
type input "10/08/2025 – 12/08/2025"
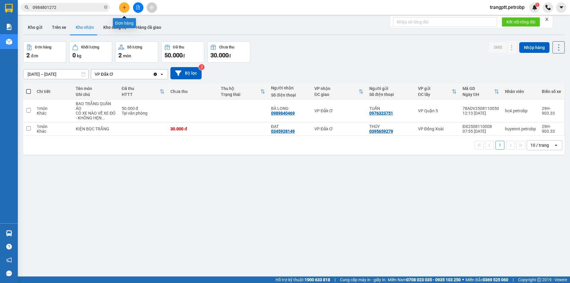
click at [124, 7] on icon "plus" at bounding box center [124, 7] width 4 height 4
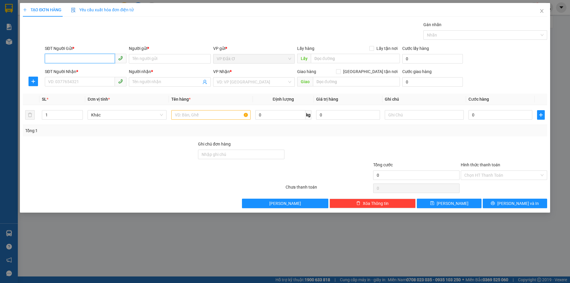
click at [73, 56] on input "SĐT Người Gửi *" at bounding box center [80, 58] width 70 height 9
type input "0968945758"
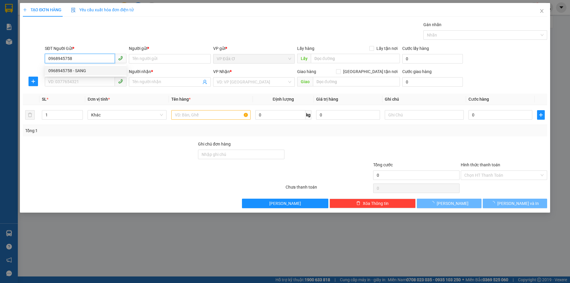
click at [66, 69] on div "0968945758 - SANG" at bounding box center [85, 70] width 75 height 7
type input "SANG"
type input "0765222995"
type input "PHƯƠNG"
type input "30.000"
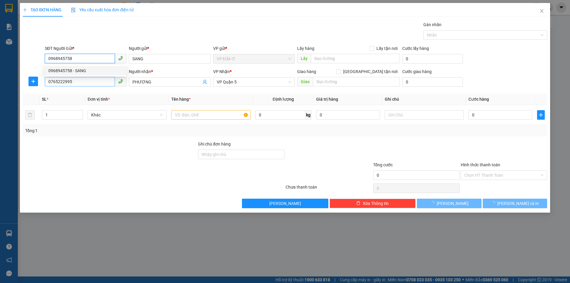
type input "30.000"
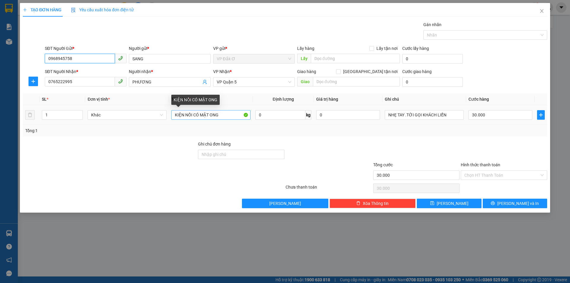
type input "0968945758"
click at [225, 114] on input "KIỆN NỒI CÓ MẬT ONG" at bounding box center [210, 114] width 79 height 9
type input "K"
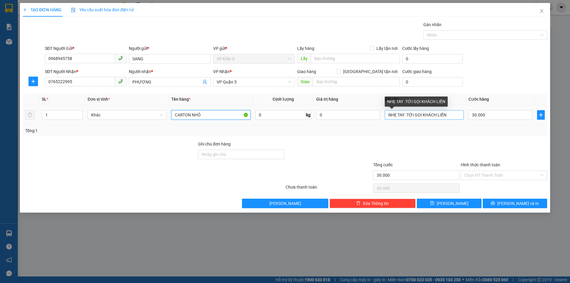
type input "CARTON NHỎ"
click at [451, 115] on input "NHẸ TAY .TỚI GỌI KHÁCH LIỀN" at bounding box center [424, 114] width 79 height 9
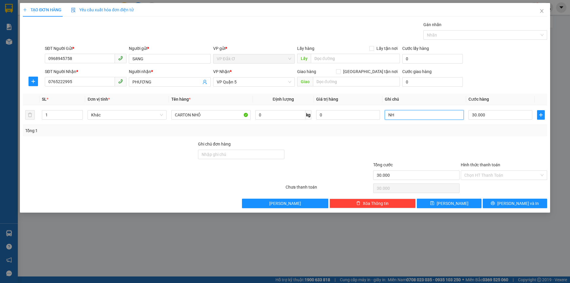
type input "N"
type input "HÀNG GẤP, TỚI GỌI KHÁCH LIỀN"
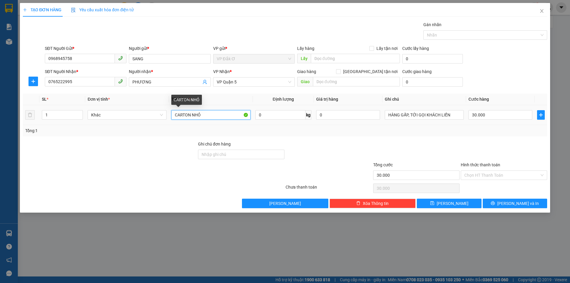
click at [204, 113] on input "CARTON NHỎ" at bounding box center [210, 114] width 79 height 9
type input "CARTON NHỎ, NHẸ TAY"
click at [479, 176] on input "Hình thức thanh toán" at bounding box center [501, 175] width 75 height 9
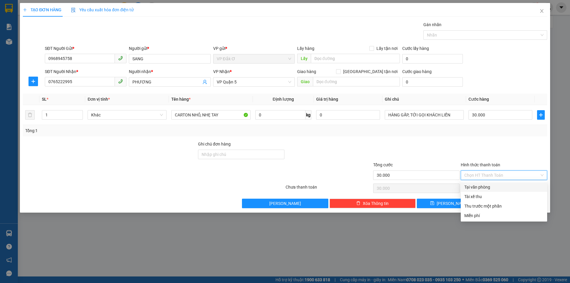
click at [481, 187] on div "Tại văn phòng" at bounding box center [503, 187] width 79 height 7
type input "0"
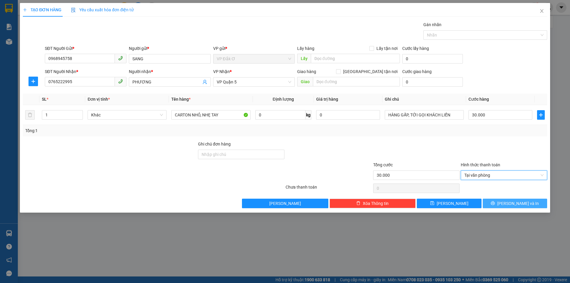
click at [495, 205] on icon "printer" at bounding box center [493, 203] width 4 height 4
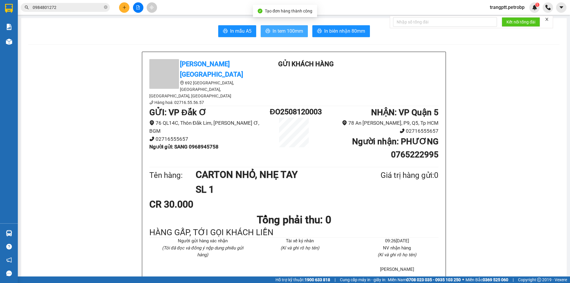
click at [289, 34] on span "In tem 100mm" at bounding box center [288, 30] width 31 height 7
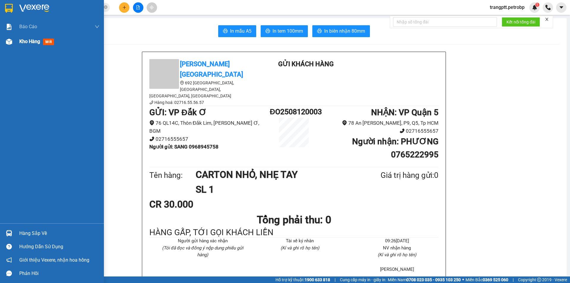
click at [26, 42] on span "Kho hàng" at bounding box center [29, 42] width 21 height 6
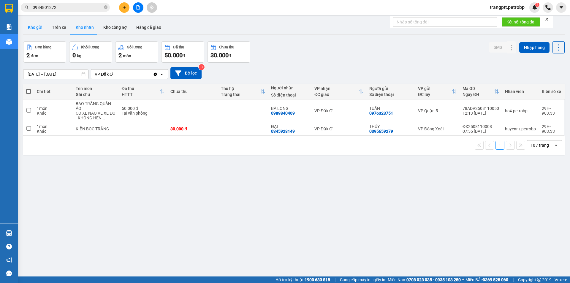
click at [34, 27] on button "Kho gửi" at bounding box center [35, 27] width 24 height 14
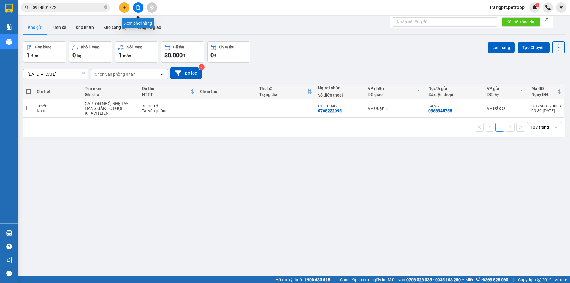
click at [137, 6] on icon "file-add" at bounding box center [138, 7] width 3 height 4
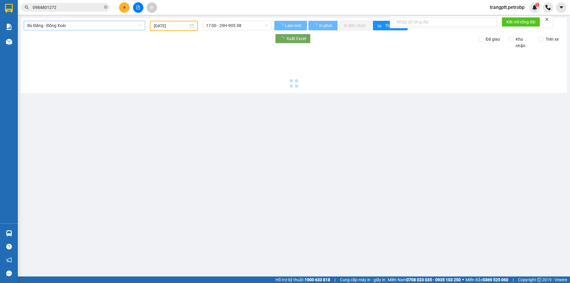
type input "[DATE]"
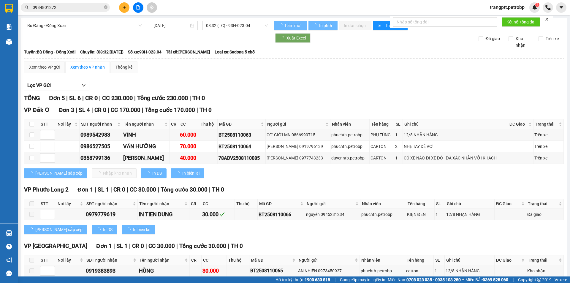
click at [83, 26] on span "Bù Đăng - Đồng Xoài" at bounding box center [84, 25] width 114 height 9
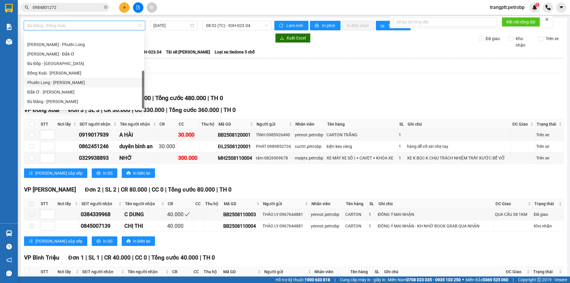
scroll to position [114, 0]
click at [42, 74] on div "Đắk Ơ - [PERSON_NAME]" at bounding box center [83, 75] width 113 height 7
type input "[DATE]"
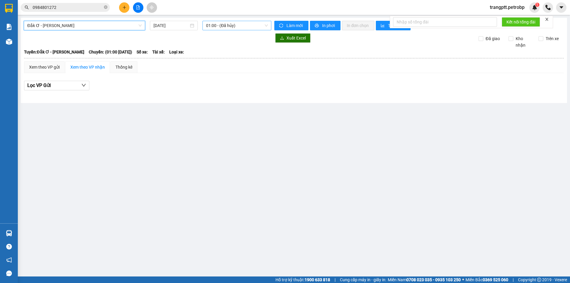
click at [219, 24] on span "01:00 - (Đã hủy)" at bounding box center [237, 25] width 62 height 9
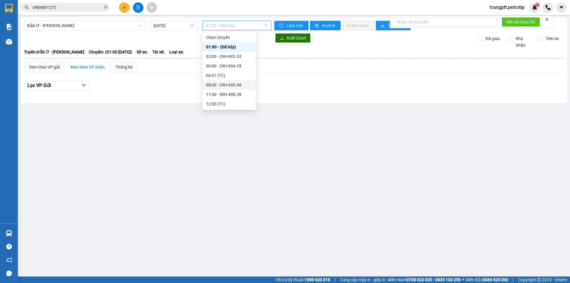
click at [224, 84] on div "08:00 - 29H-905.98" at bounding box center [229, 85] width 46 height 7
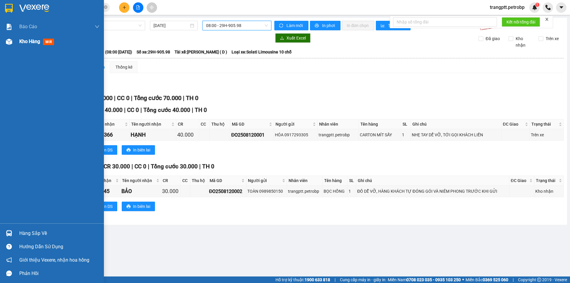
click at [30, 42] on span "Kho hàng" at bounding box center [29, 42] width 21 height 6
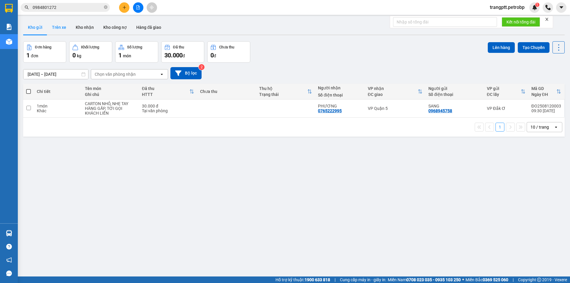
click at [59, 24] on button "Trên xe" at bounding box center [59, 27] width 24 height 14
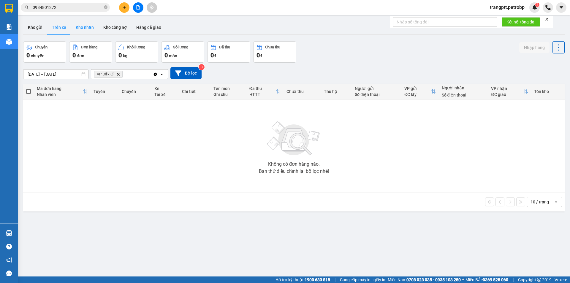
click at [79, 26] on button "Kho nhận" at bounding box center [85, 27] width 28 height 14
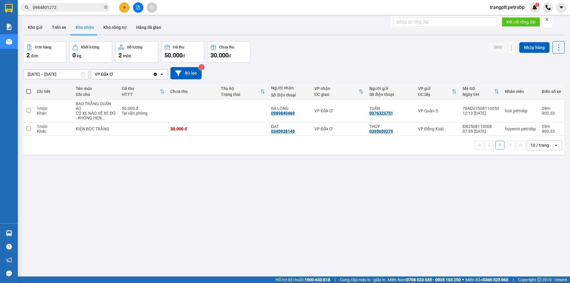
click at [34, 74] on input "10/08/2025 – 12/08/2025" at bounding box center [55, 73] width 65 height 9
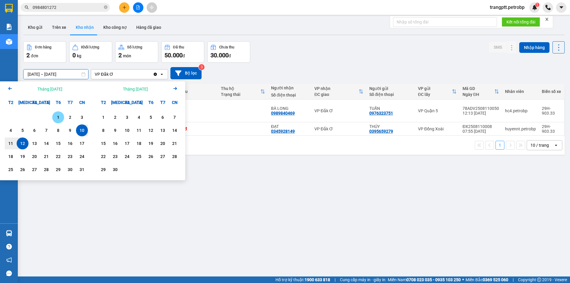
click at [58, 115] on div "1" at bounding box center [58, 117] width 8 height 7
type input "01/08/2025 – / /"
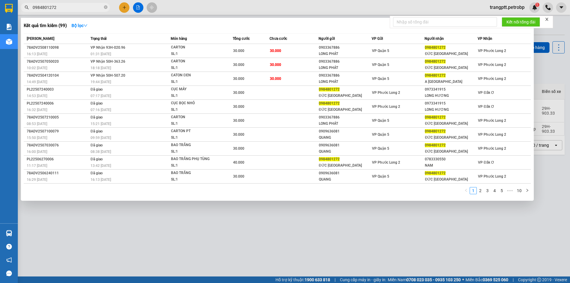
drag, startPoint x: 55, startPoint y: 7, endPoint x: 30, endPoint y: 11, distance: 24.6
click at [30, 11] on span "0984801272" at bounding box center [65, 7] width 89 height 9
click at [123, 8] on div at bounding box center [285, 141] width 570 height 283
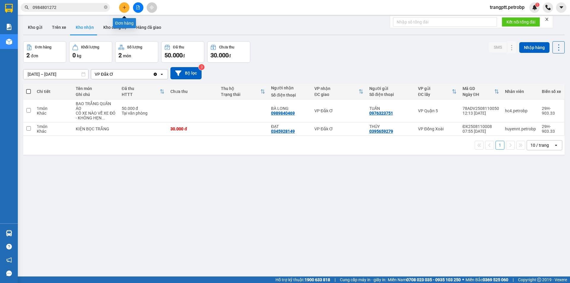
click at [125, 6] on icon "plus" at bounding box center [124, 7] width 4 height 4
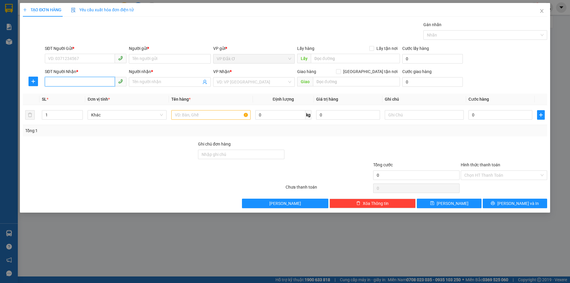
click at [80, 80] on input "SĐT Người Nhận *" at bounding box center [80, 81] width 70 height 9
paste input "0984801272"
type input "0984801272"
click at [84, 92] on div "0984801272 - [GEOGRAPHIC_DATA]" at bounding box center [85, 94] width 75 height 7
type input "ĐỨC [GEOGRAPHIC_DATA]"
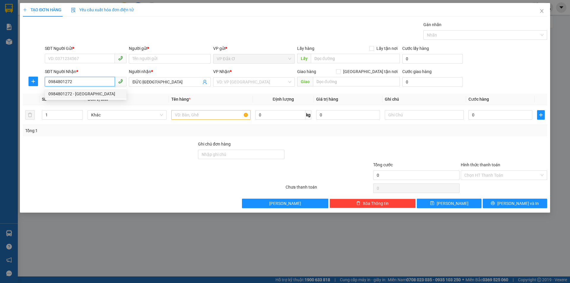
type input "30.000"
type input "0984801272"
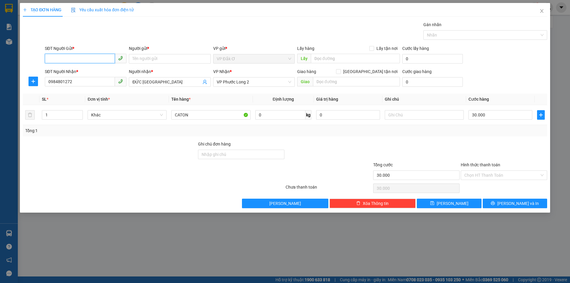
click at [84, 57] on input "SĐT Người Gửi *" at bounding box center [80, 58] width 70 height 9
click at [78, 69] on div "0985566865 - TUYÊN" at bounding box center [85, 70] width 75 height 7
type input "0985566865"
type input "TUYÊN"
type input "0985566865"
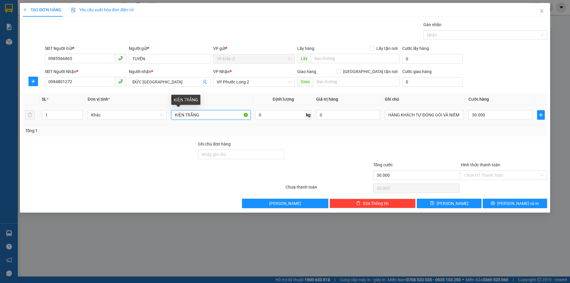
click at [209, 114] on input "KIỆN TRẮNG" at bounding box center [210, 114] width 79 height 9
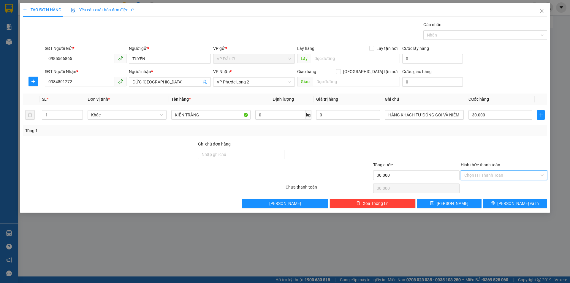
drag, startPoint x: 495, startPoint y: 173, endPoint x: 494, endPoint y: 180, distance: 6.6
click at [495, 174] on input "Hình thức thanh toán" at bounding box center [501, 175] width 75 height 9
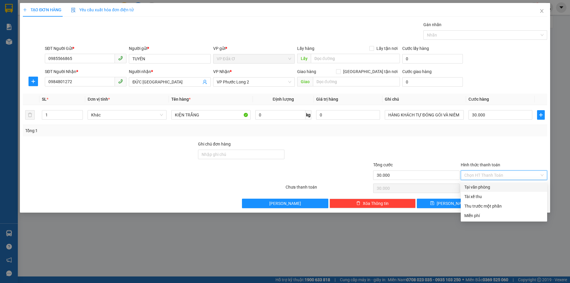
click at [487, 186] on div "Tại văn phòng" at bounding box center [503, 187] width 79 height 7
type input "0"
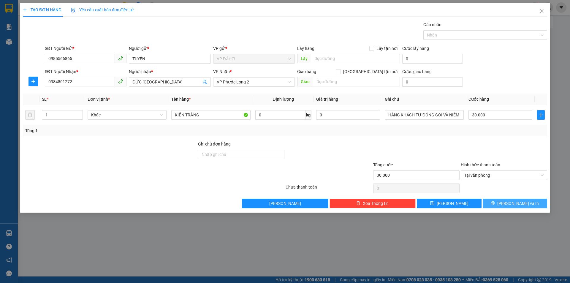
click at [495, 205] on icon "printer" at bounding box center [493, 203] width 4 height 4
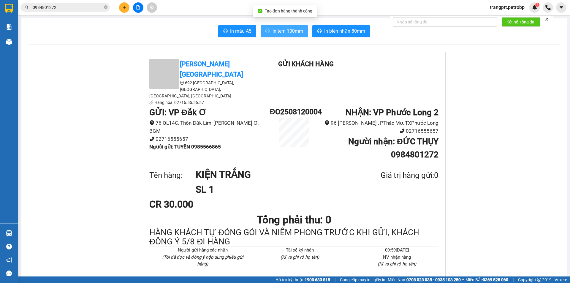
click at [289, 30] on span "In tem 100mm" at bounding box center [288, 30] width 31 height 7
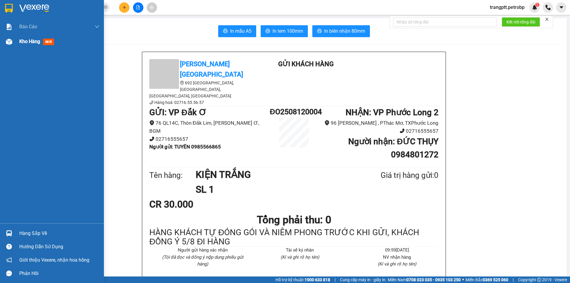
click at [30, 42] on span "Kho hàng" at bounding box center [29, 42] width 21 height 6
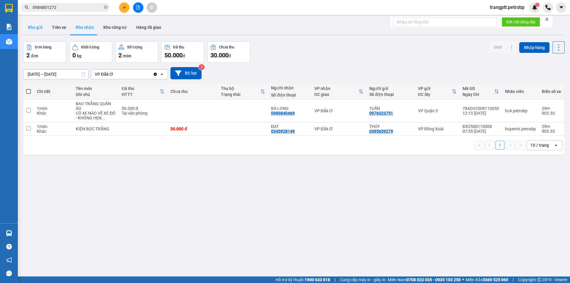
drag, startPoint x: 30, startPoint y: 28, endPoint x: 73, endPoint y: 36, distance: 43.7
click at [30, 28] on button "Kho gửi" at bounding box center [35, 27] width 24 height 14
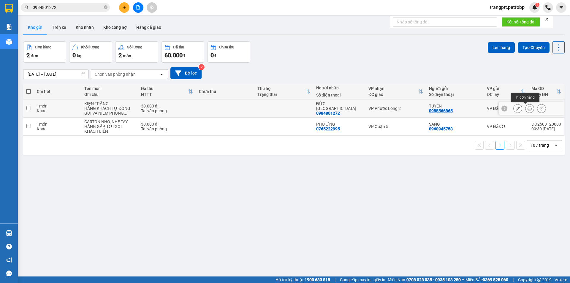
click at [528, 107] on icon at bounding box center [530, 108] width 4 height 4
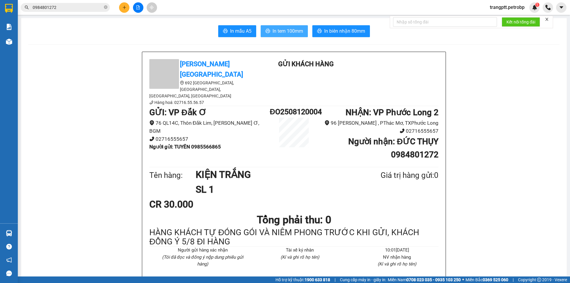
drag, startPoint x: 287, startPoint y: 33, endPoint x: 302, endPoint y: 37, distance: 15.7
click at [287, 33] on span "In tem 100mm" at bounding box center [288, 30] width 31 height 7
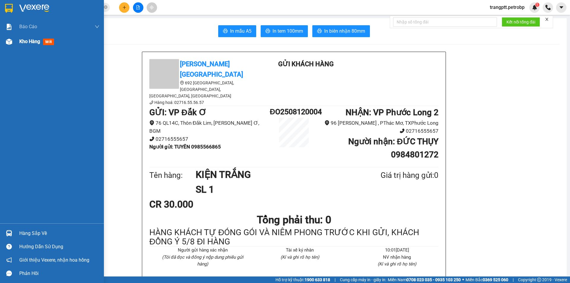
click at [28, 41] on span "Kho hàng" at bounding box center [29, 42] width 21 height 6
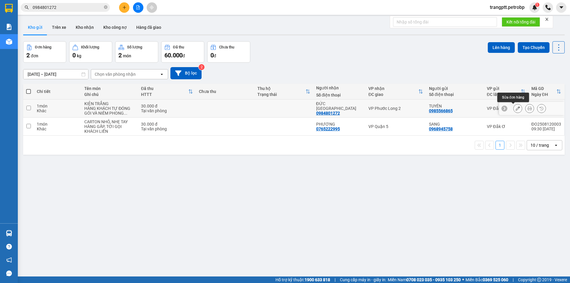
click at [516, 108] on icon at bounding box center [518, 108] width 4 height 4
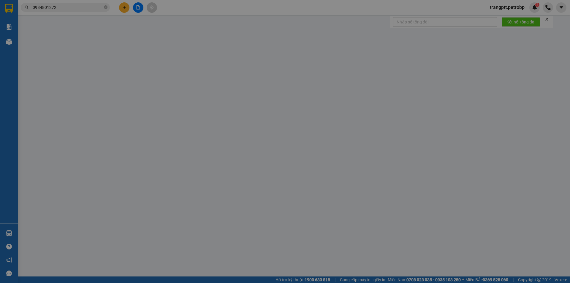
type input "0985566865"
type input "TUYÊN"
type input "0984801272"
type input "ĐỨC [GEOGRAPHIC_DATA]"
type input "30.000"
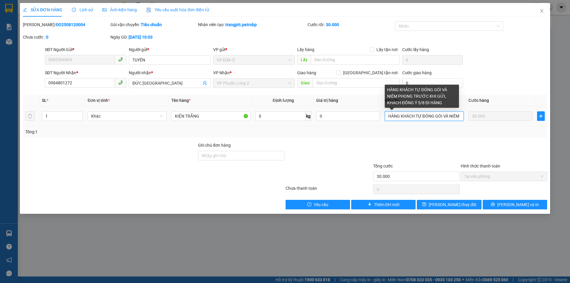
click at [460, 115] on input "HÀNG KHÁCH TỰ ĐÓNG GÓI VÀ NIÊM PHONG TRƯỚC KHI GỬI, KHÁCH ĐỒNG Ý 5/8 ĐI HÀNG" at bounding box center [424, 115] width 79 height 9
click at [460, 117] on input "HÀNG KHÁCH TỰ ĐÓNG GÓI VÀ NIÊM PHONG TRƯỚC KHI GỬI, KHÁCH ĐỒNG Ý 5/8 ĐI HÀNG" at bounding box center [424, 115] width 79 height 9
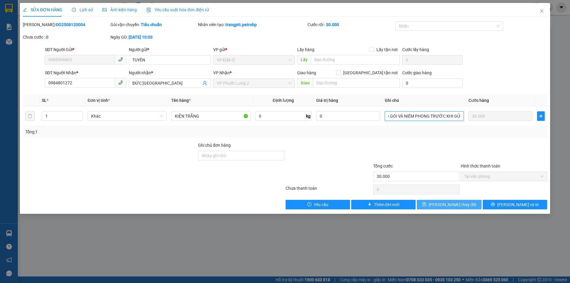
type input "HÀNG KHÁCH TỰ ĐÓNG GÓI VÀ NIÊM PHONG TRƯỚC KHI GỬI"
click at [461, 207] on span "[PERSON_NAME] thay đổi" at bounding box center [452, 204] width 47 height 7
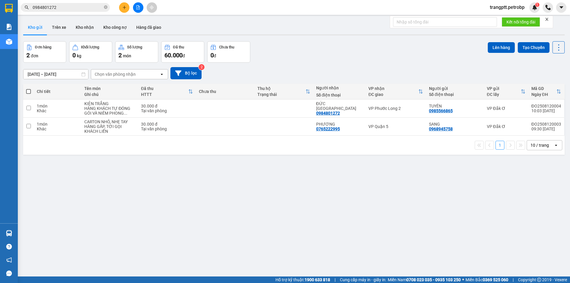
click at [31, 28] on button "Kho gửi" at bounding box center [35, 27] width 24 height 14
click at [127, 6] on button at bounding box center [124, 7] width 10 height 10
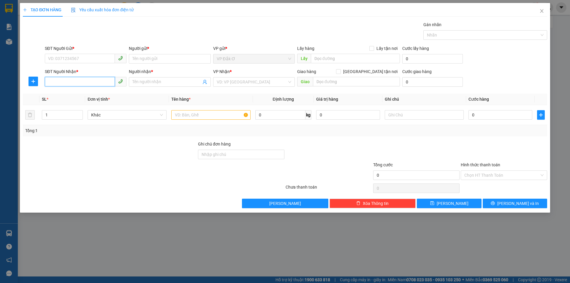
click at [77, 81] on input "SĐT Người Nhận *" at bounding box center [80, 81] width 70 height 9
click at [75, 93] on div "0367834154 - IKA LAB" at bounding box center [85, 94] width 75 height 7
type input "0367834154"
type input "IKA LAB"
type input "30.000"
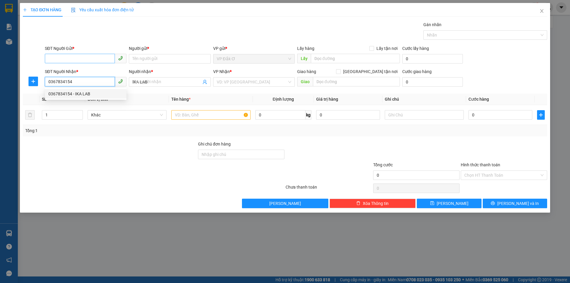
type input "30.000"
type input "0367834154"
click at [80, 59] on input "SĐT Người Gửi *" at bounding box center [80, 58] width 70 height 9
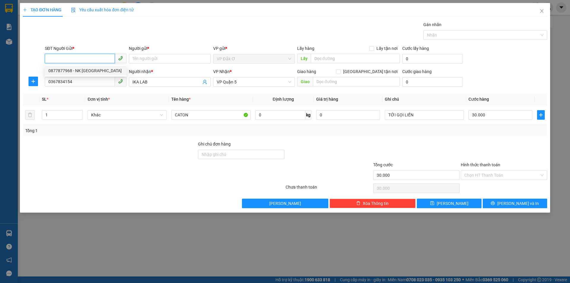
click at [89, 69] on div "0877877968 - NK [GEOGRAPHIC_DATA]" at bounding box center [85, 70] width 75 height 7
type input "0877877968"
type input "NK VIỆT MỸ"
click at [487, 174] on input "Hình thức thanh toán" at bounding box center [501, 175] width 75 height 9
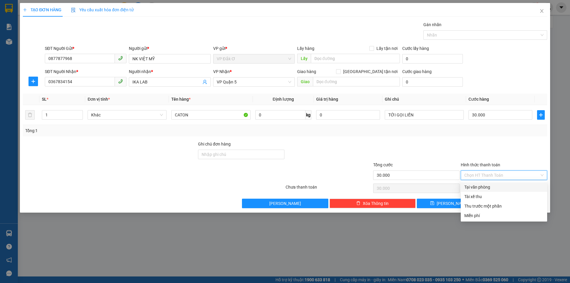
click at [425, 146] on div at bounding box center [417, 151] width 88 height 21
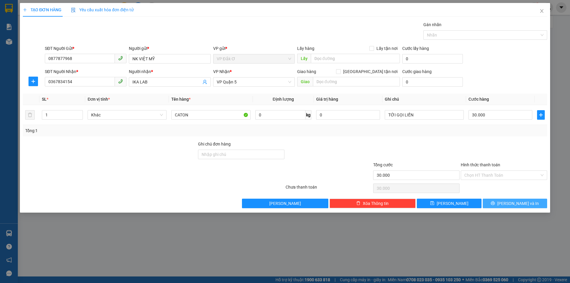
click at [492, 204] on button "[PERSON_NAME] và In" at bounding box center [515, 203] width 64 height 9
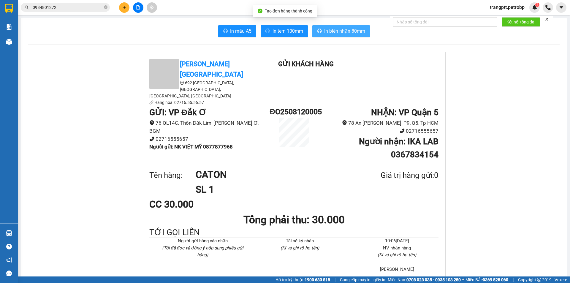
click at [327, 30] on span "In biên nhận 80mm" at bounding box center [344, 30] width 41 height 7
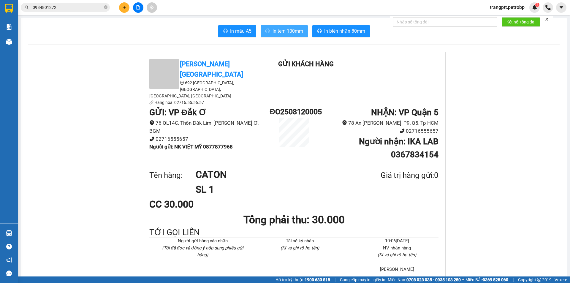
click at [273, 30] on span "In tem 100mm" at bounding box center [288, 30] width 31 height 7
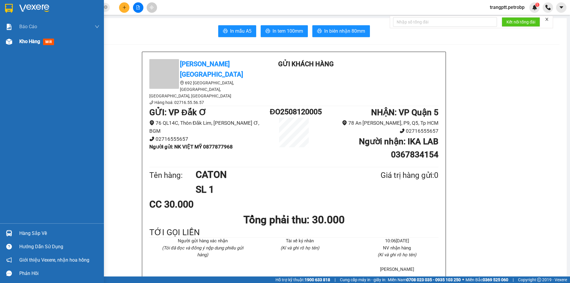
click at [29, 39] on span "Kho hàng" at bounding box center [29, 42] width 21 height 6
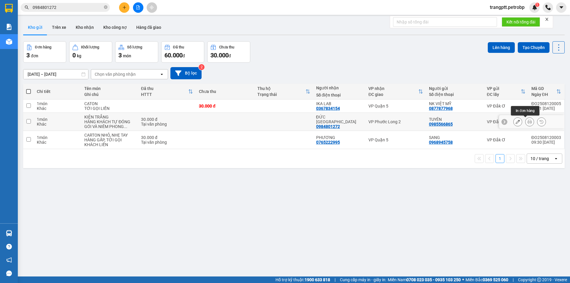
click at [528, 121] on icon at bounding box center [530, 122] width 4 height 4
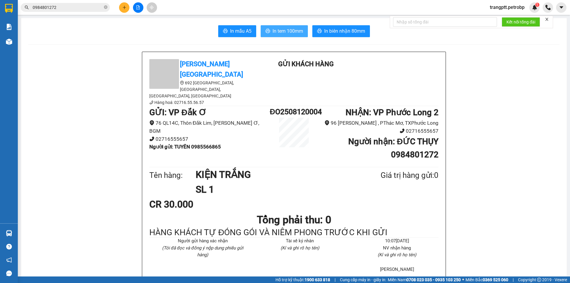
click at [295, 29] on span "In tem 100mm" at bounding box center [288, 30] width 31 height 7
click at [342, 29] on span "In biên nhận 80mm" at bounding box center [344, 30] width 41 height 7
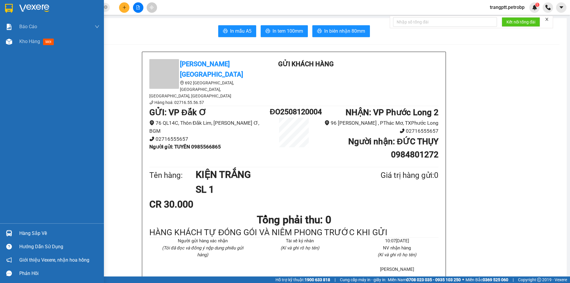
click at [28, 233] on div "Hàng sắp về" at bounding box center [59, 233] width 80 height 9
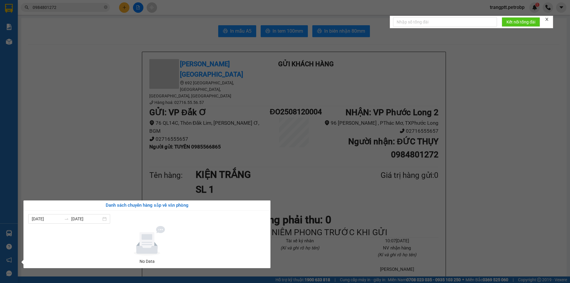
click at [321, 239] on section "Kết quả tìm kiếm ( 99 ) Bộ lọc Mã ĐH Trạng thái Món hàng Tổng cước Chưa cước Ng…" at bounding box center [285, 141] width 570 height 283
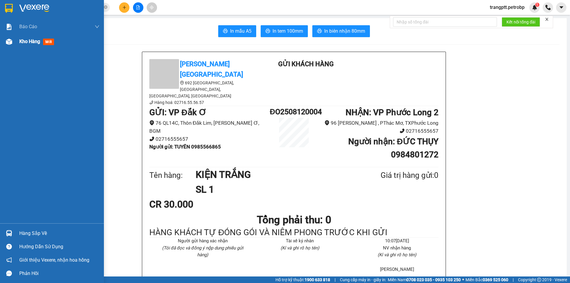
click at [26, 42] on span "Kho hàng" at bounding box center [29, 42] width 21 height 6
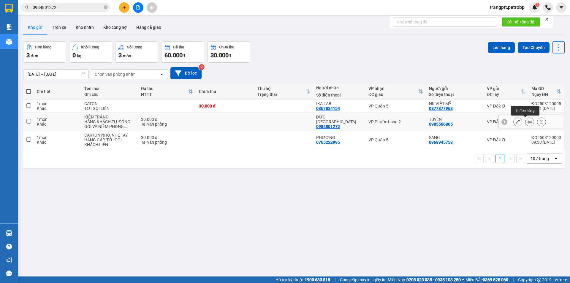
click at [528, 121] on icon at bounding box center [530, 122] width 4 height 4
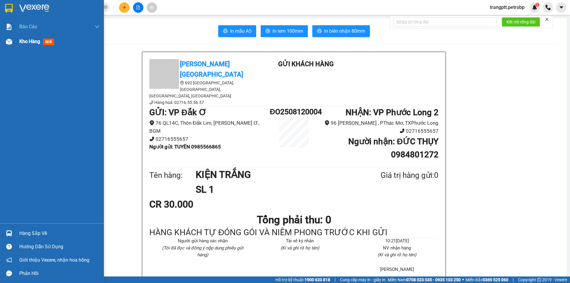
click at [22, 42] on span "Kho hàng" at bounding box center [29, 42] width 21 height 6
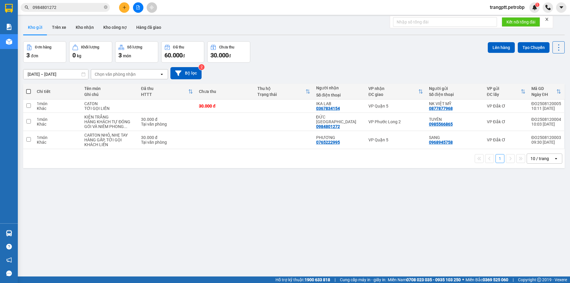
click at [26, 90] on span at bounding box center [28, 91] width 5 height 5
click at [28, 88] on input "checkbox" at bounding box center [28, 88] width 0 height 0
checkbox input "true"
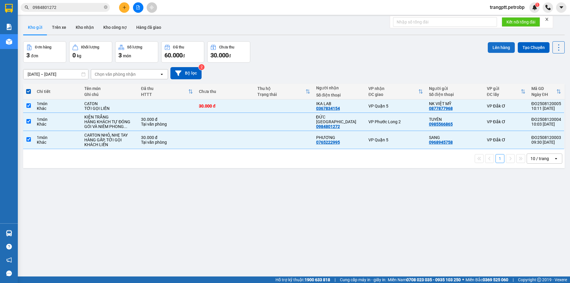
click at [497, 48] on button "Lên hàng" at bounding box center [501, 47] width 27 height 11
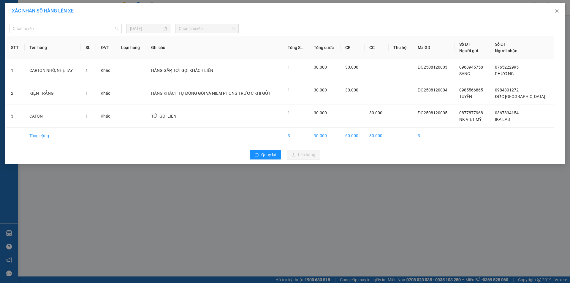
drag, startPoint x: 74, startPoint y: 27, endPoint x: 65, endPoint y: 50, distance: 24.6
click at [72, 28] on span "Chọn tuyến" at bounding box center [65, 28] width 105 height 9
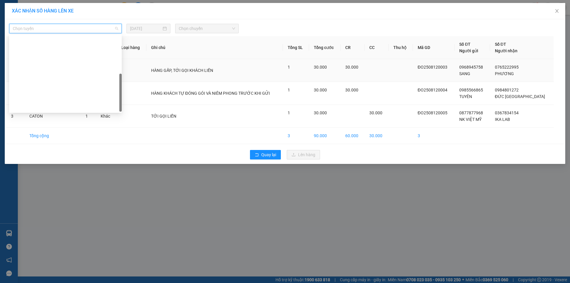
click at [43, 189] on div "Đắk Ơ - [PERSON_NAME]" at bounding box center [65, 192] width 105 height 7
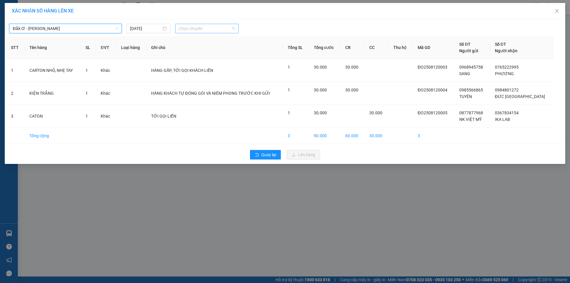
click at [192, 28] on span "Chọn chuyến" at bounding box center [207, 28] width 56 height 9
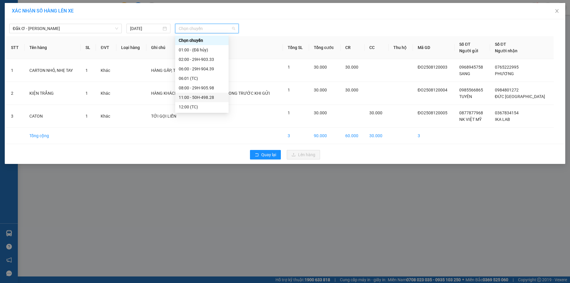
click at [195, 97] on div "11:00 - 50H-498.28" at bounding box center [202, 97] width 46 height 7
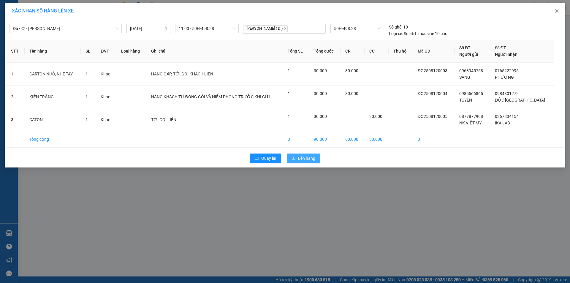
click at [294, 157] on icon "upload" at bounding box center [294, 158] width 4 height 4
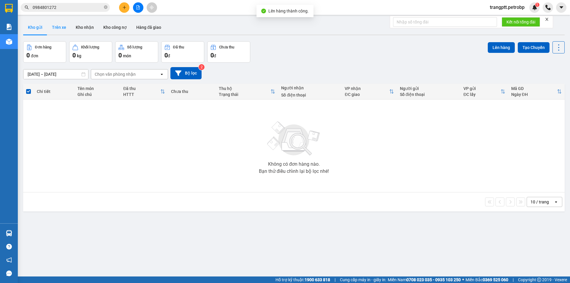
click at [61, 23] on button "Trên xe" at bounding box center [59, 27] width 24 height 14
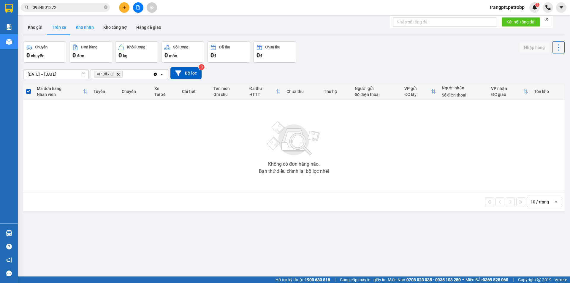
click at [79, 24] on button "Kho nhận" at bounding box center [85, 27] width 28 height 14
type input "[DATE] – [DATE]"
